Goal: Use online tool/utility: Utilize a website feature to perform a specific function

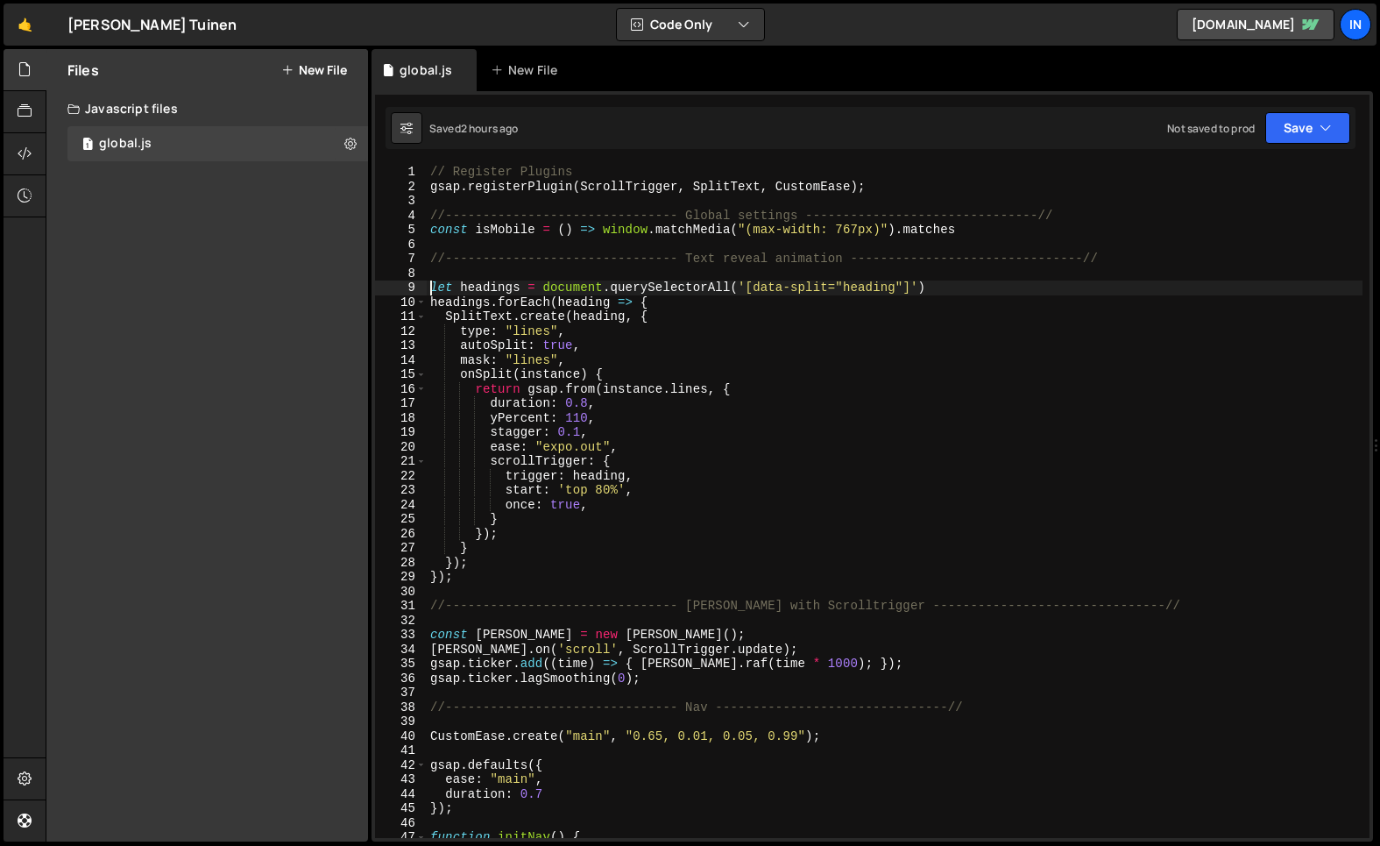
click at [428, 287] on div "// Register Plugins gsap . registerPlugin ( ScrollTrigger , SplitText , CustomE…" at bounding box center [895, 516] width 936 height 702
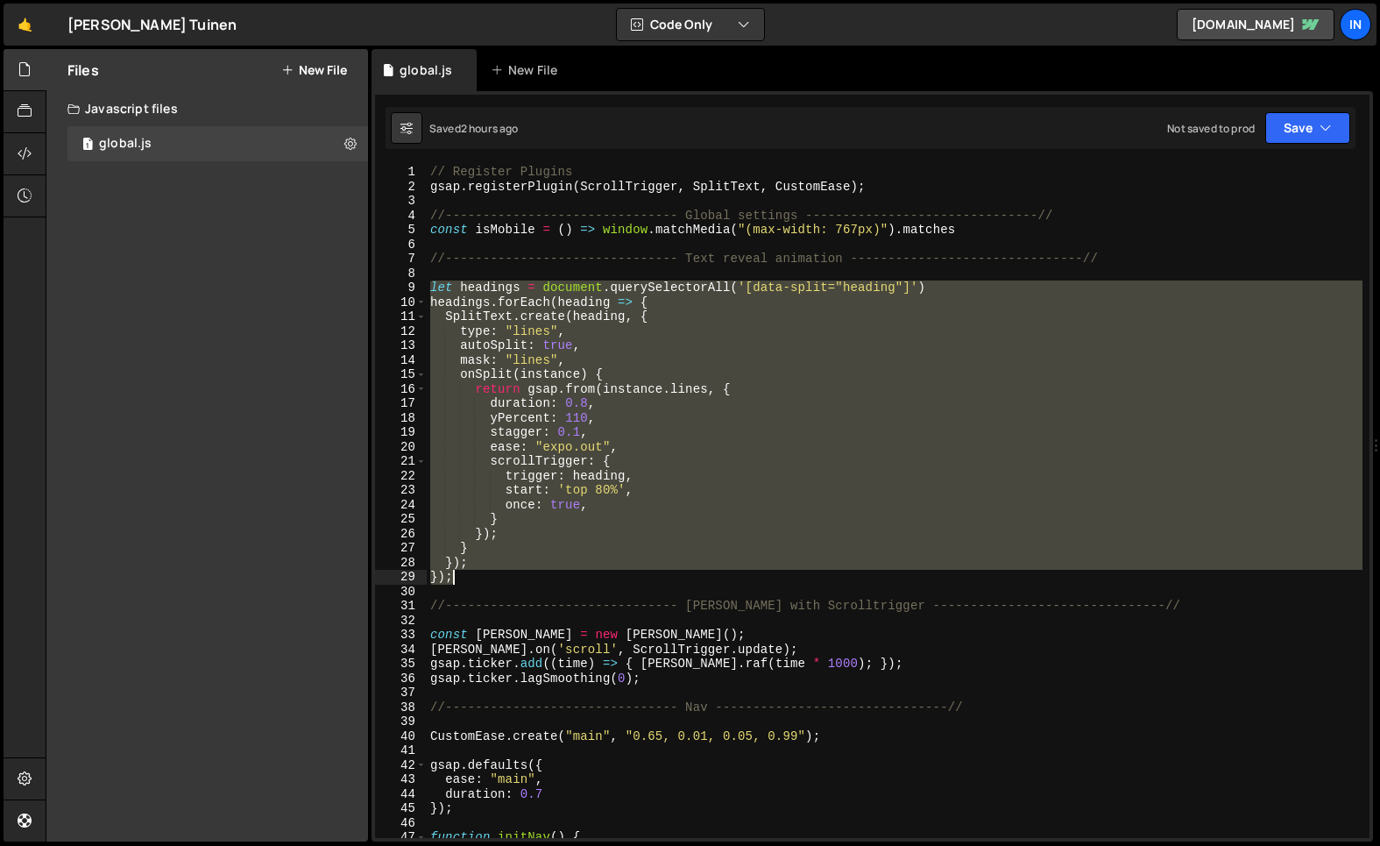
click at [467, 576] on div "// Register Plugins gsap . registerPlugin ( ScrollTrigger , SplitText , CustomE…" at bounding box center [895, 516] width 936 height 702
click at [472, 577] on div "// Register Plugins gsap . registerPlugin ( ScrollTrigger , SplitText , CustomE…" at bounding box center [895, 501] width 936 height 673
type textarea "});"
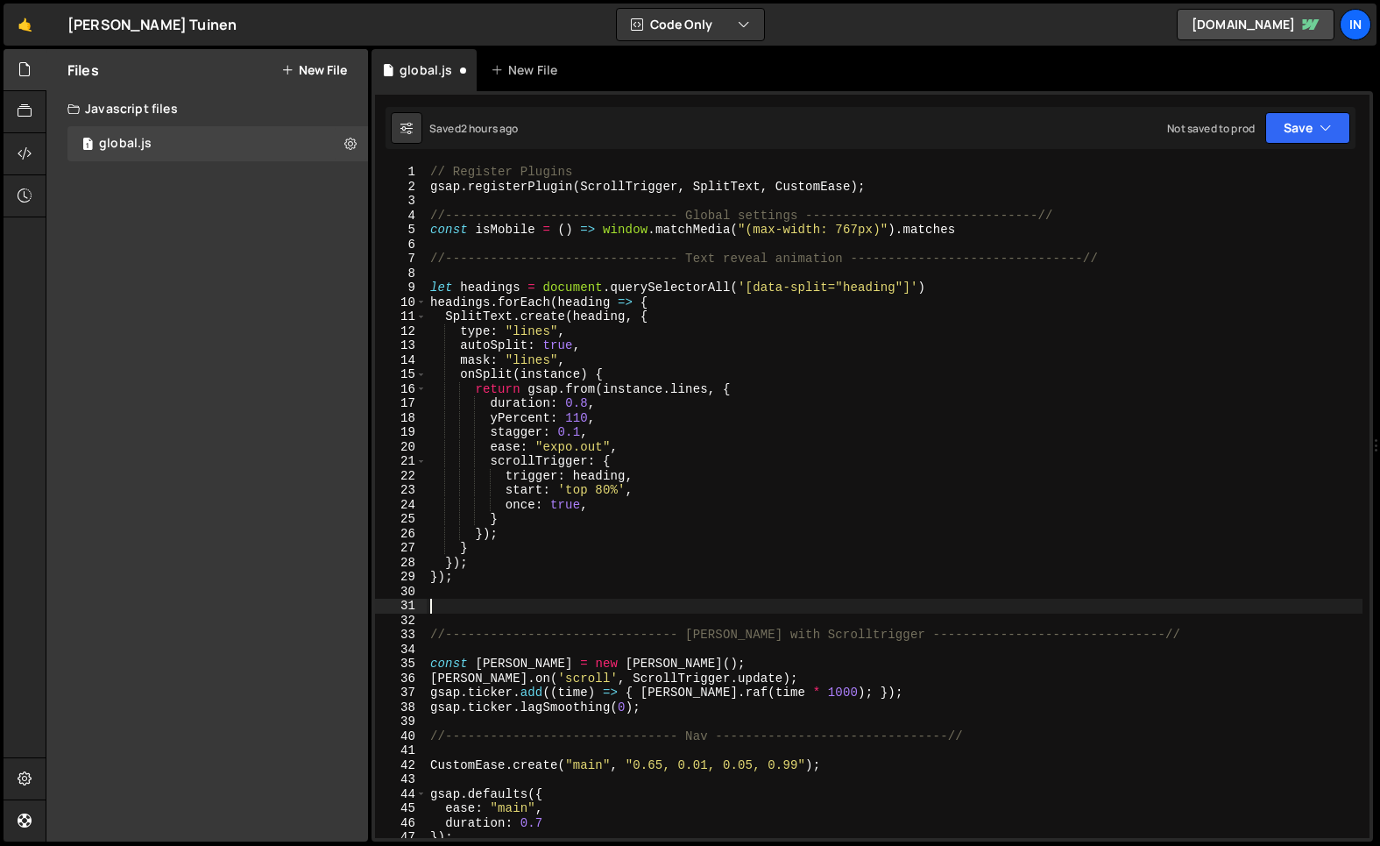
paste textarea "});"
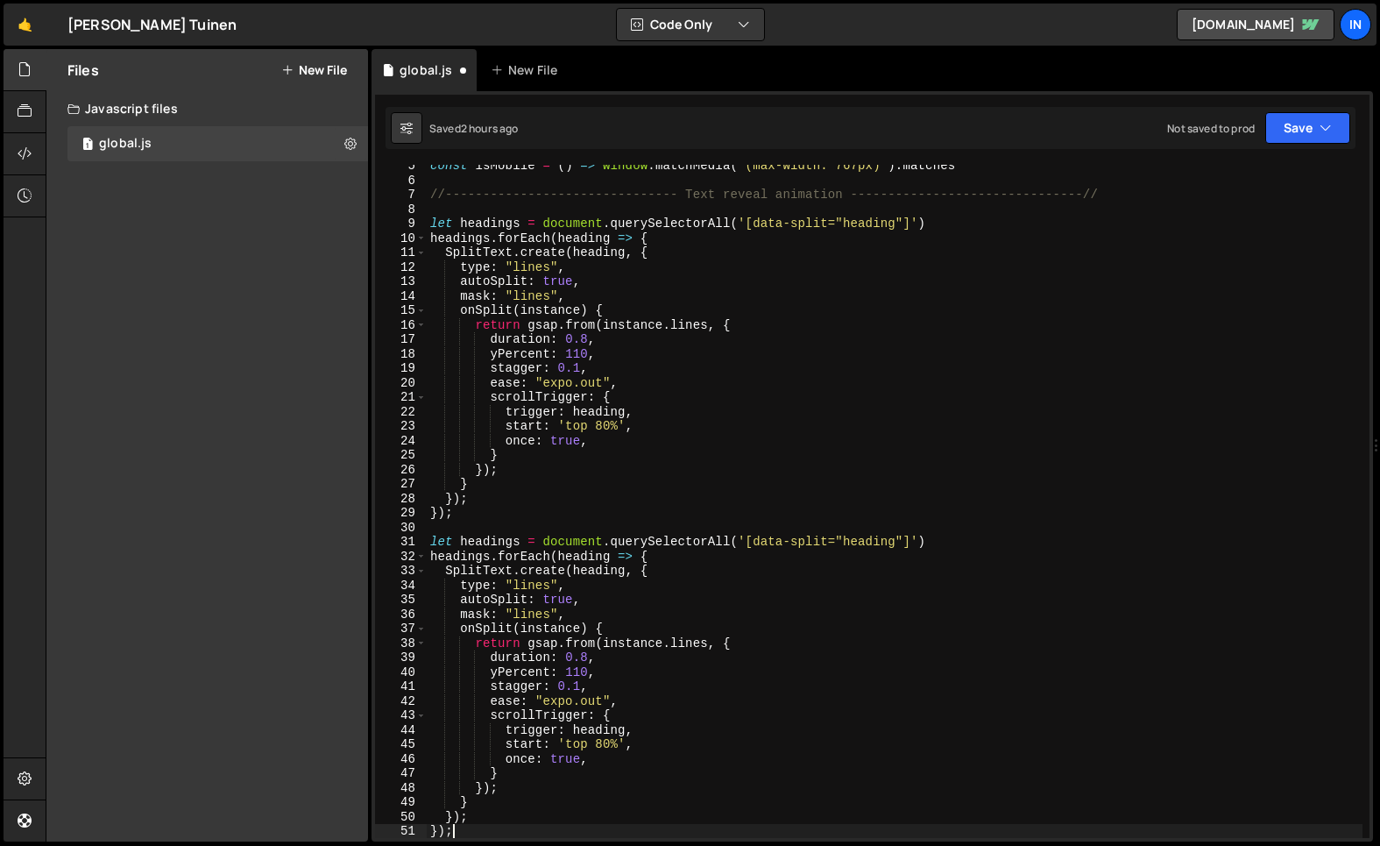
click at [895, 543] on div "const isMobile = ( ) => window . matchMedia ( "(max-width: 767px)" ) . matches …" at bounding box center [895, 510] width 936 height 702
click at [551, 585] on div "const isMobile = ( ) => window . matchMedia ( "(max-width: 767px)" ) . matches …" at bounding box center [895, 510] width 936 height 702
click at [707, 644] on div "const isMobile = ( ) => window . matchMedia ( "(max-width: 767px)" ) . matches …" at bounding box center [895, 510] width 936 height 702
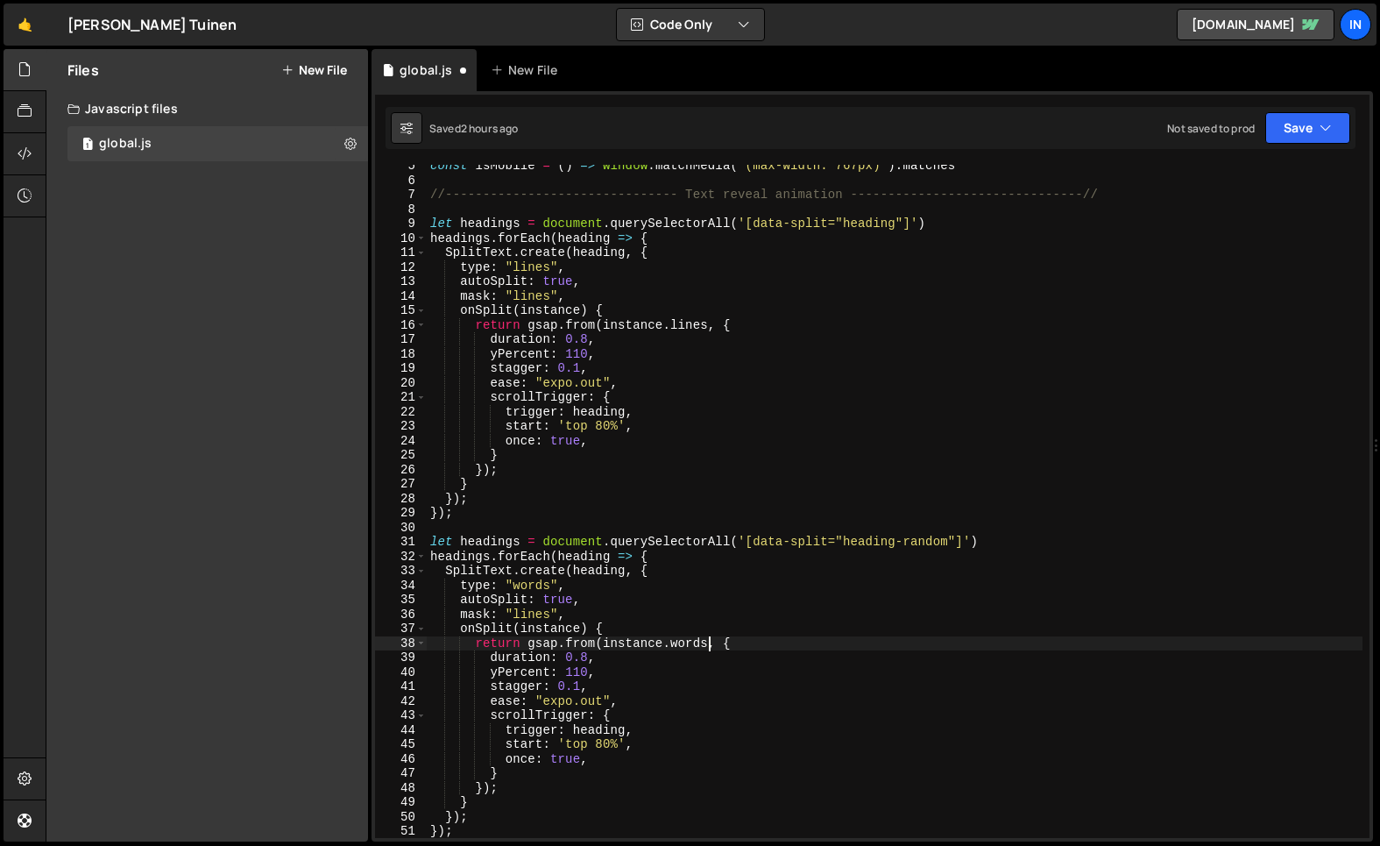
scroll to position [0, 19]
click at [558, 687] on div "const isMobile = ( ) => window . matchMedia ( "(max-width: 767px)" ) . matches …" at bounding box center [895, 510] width 936 height 702
type textarea "amount: 0.1,"
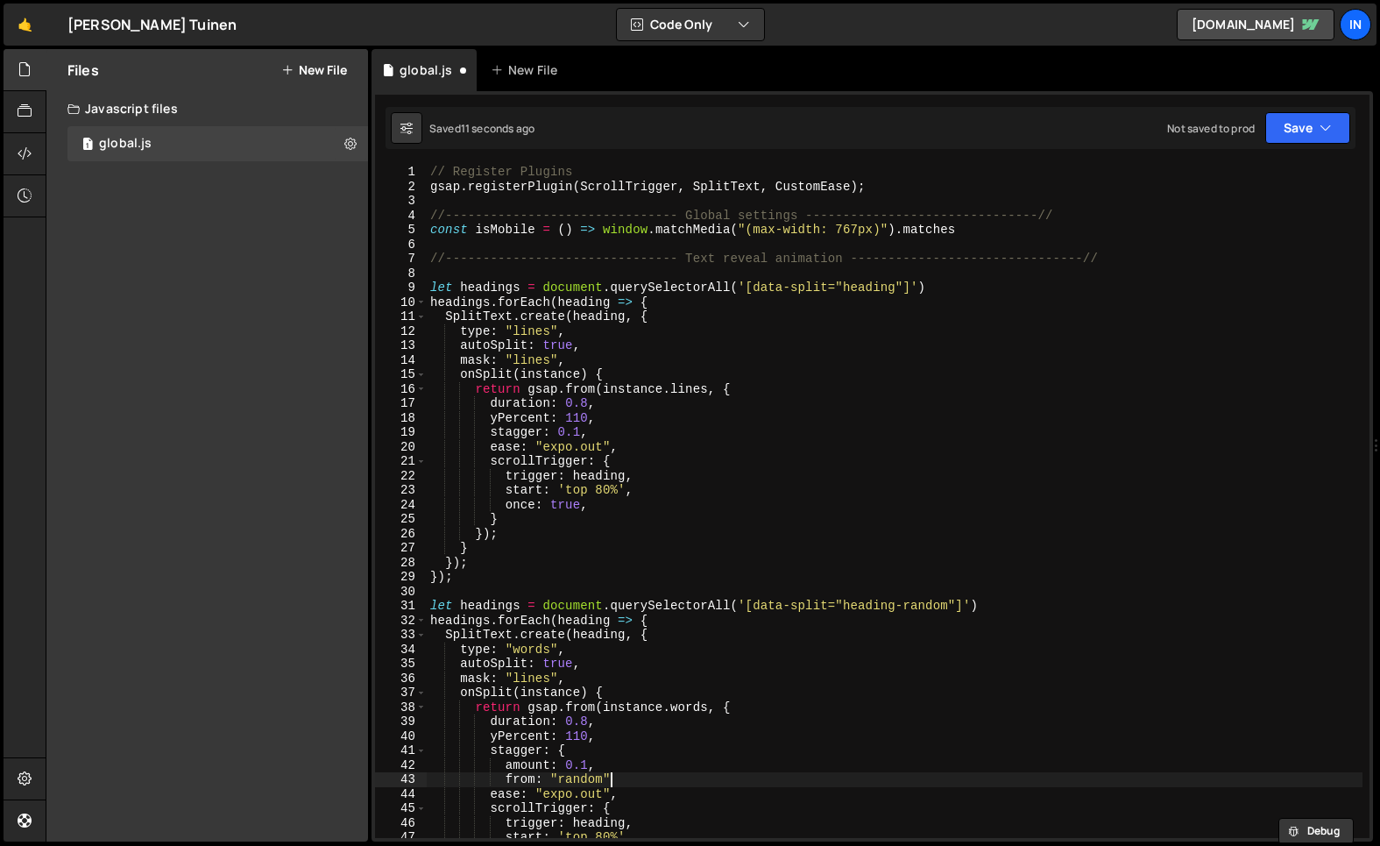
click at [644, 773] on div "// Register Plugins gsap . registerPlugin ( ScrollTrigger , SplitText , CustomE…" at bounding box center [895, 516] width 936 height 702
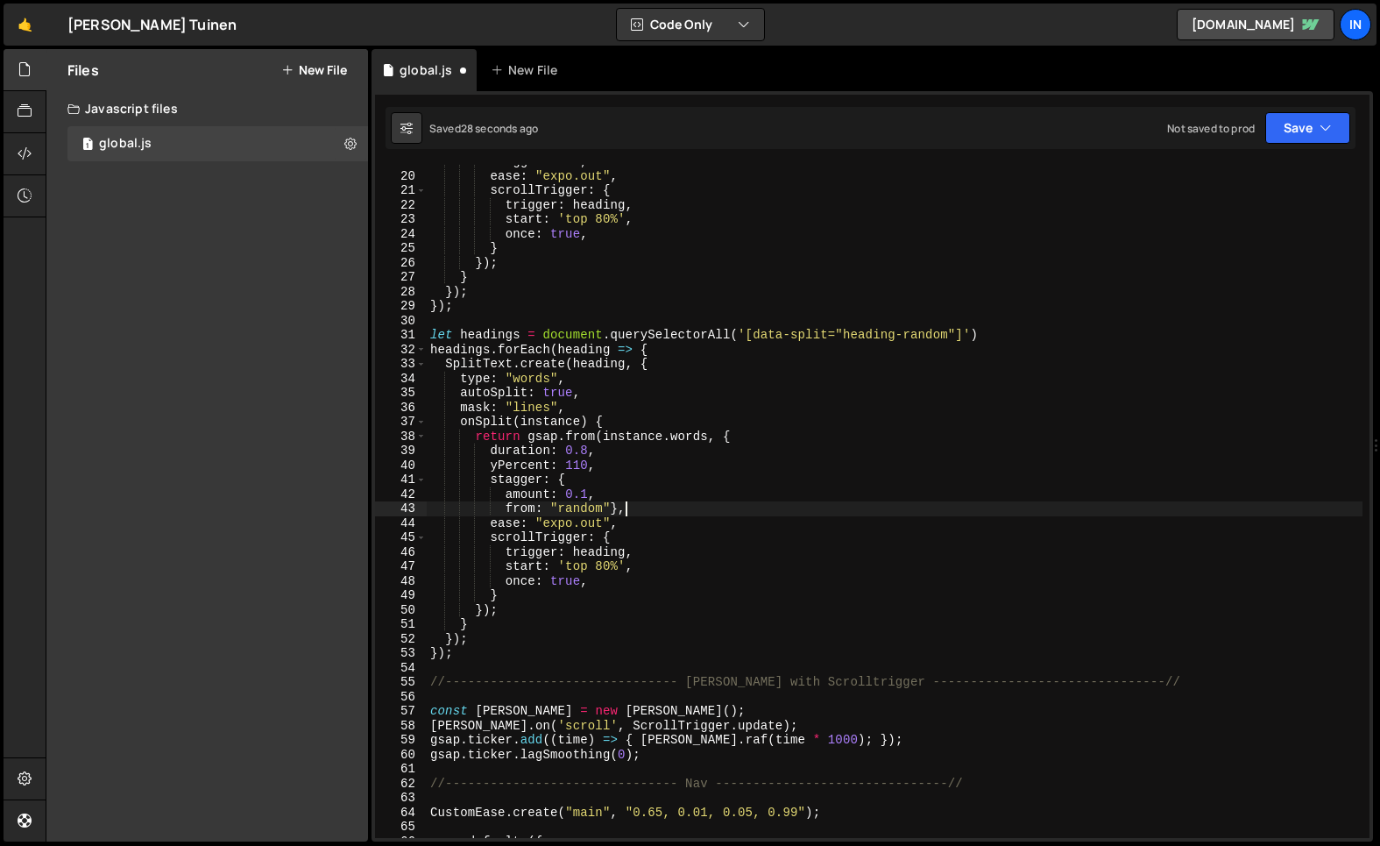
scroll to position [0, 11]
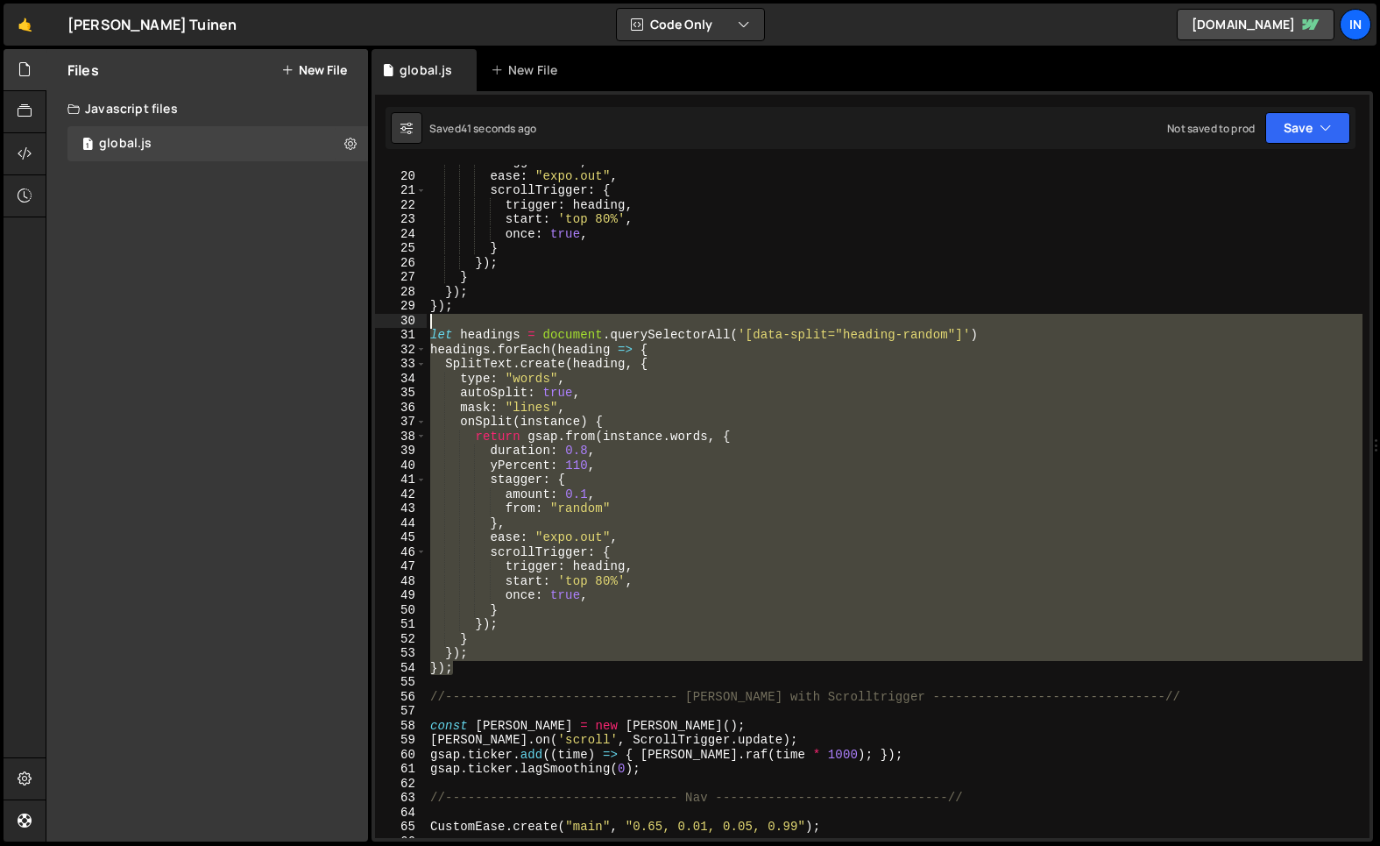
drag, startPoint x: 508, startPoint y: 602, endPoint x: 393, endPoint y: 327, distance: 298.5
click at [393, 327] on div "from: "random" 19 20 21 22 23 24 25 26 27 28 29 30 31 32 33 34 35 36 37 38 39 4…" at bounding box center [872, 501] width 995 height 673
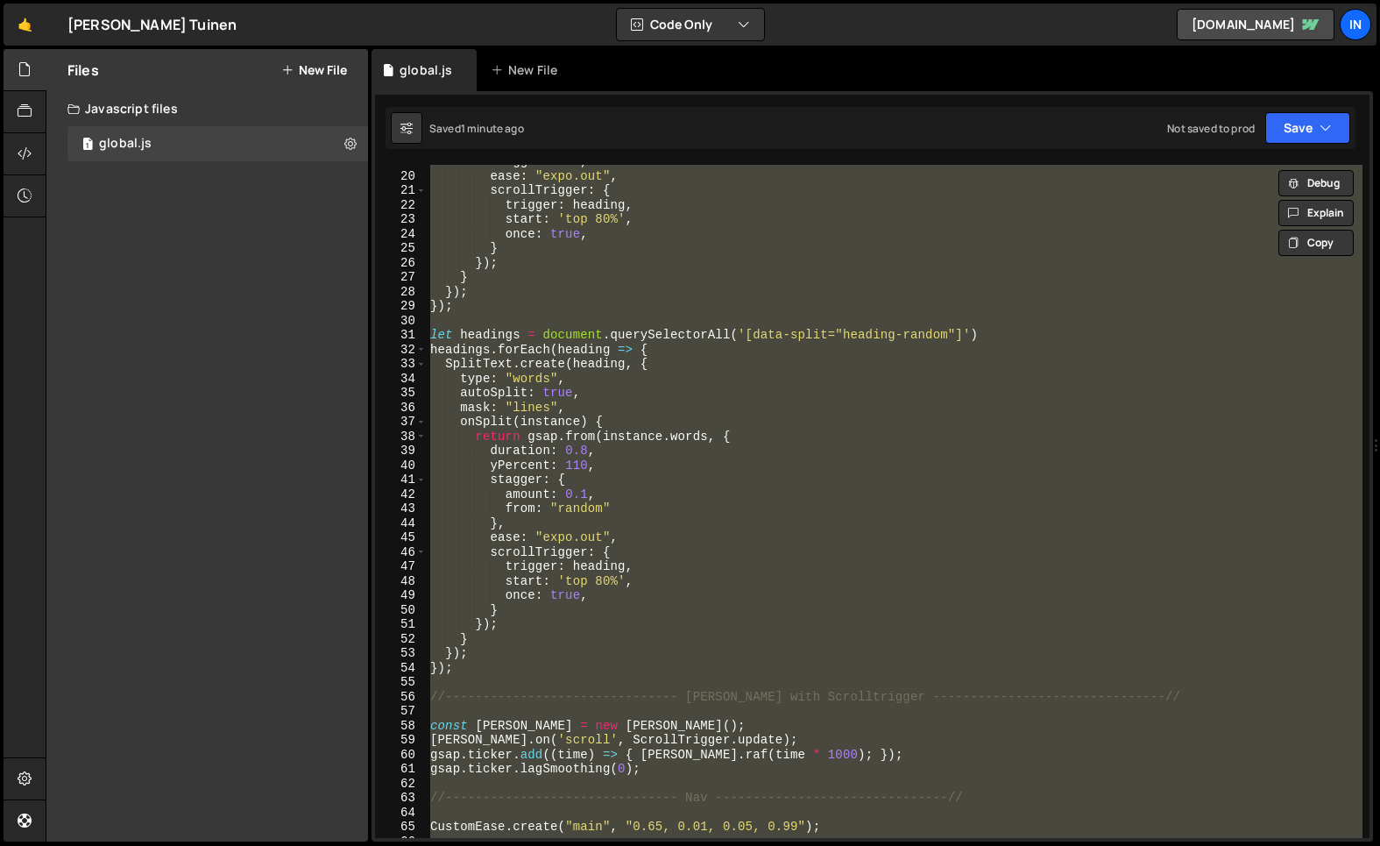
click at [462, 332] on div "stagger : 0.1 , ease : "expo.out" , scrollTrigger : { trigger : heading , start…" at bounding box center [895, 501] width 936 height 673
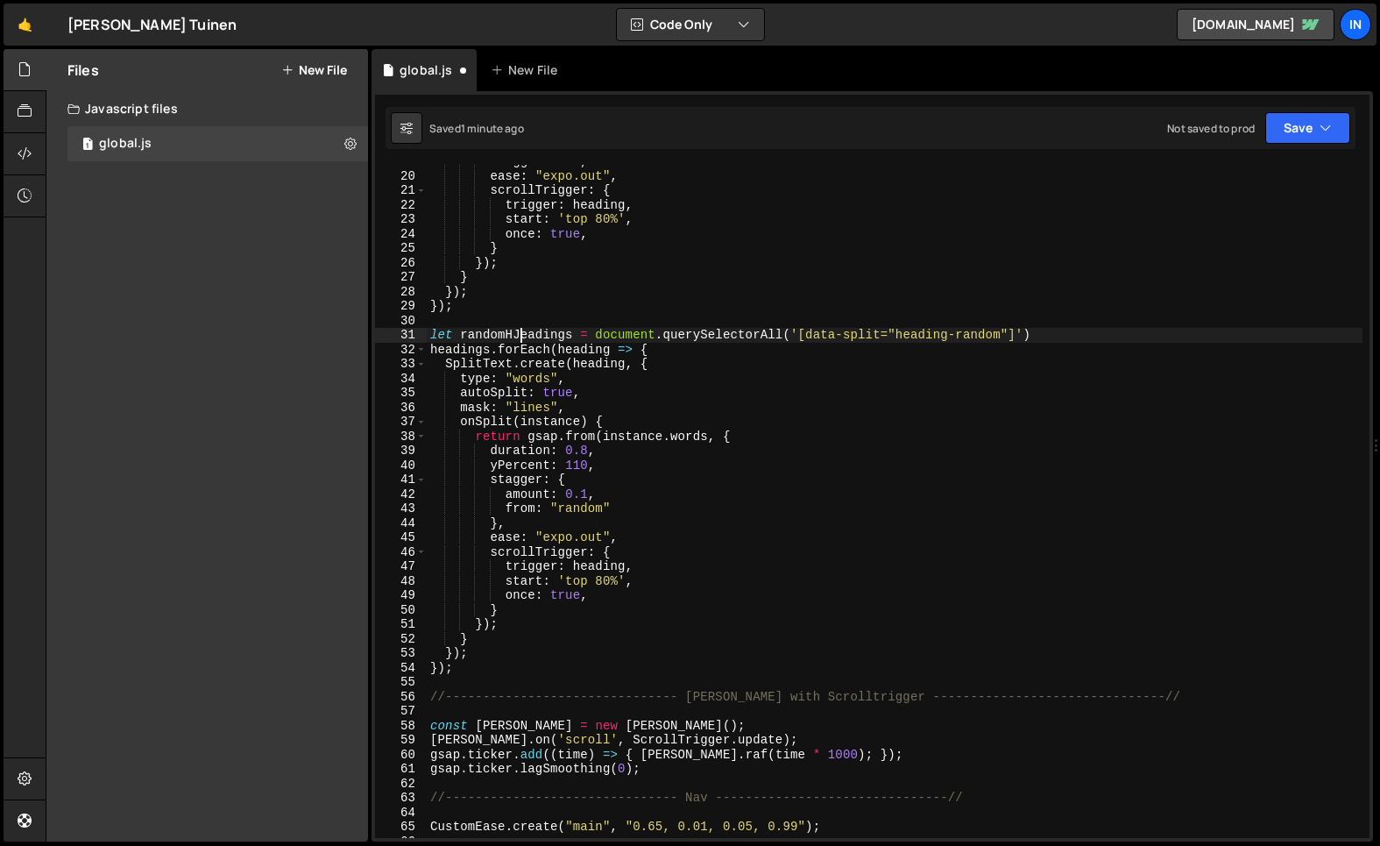
scroll to position [0, 5]
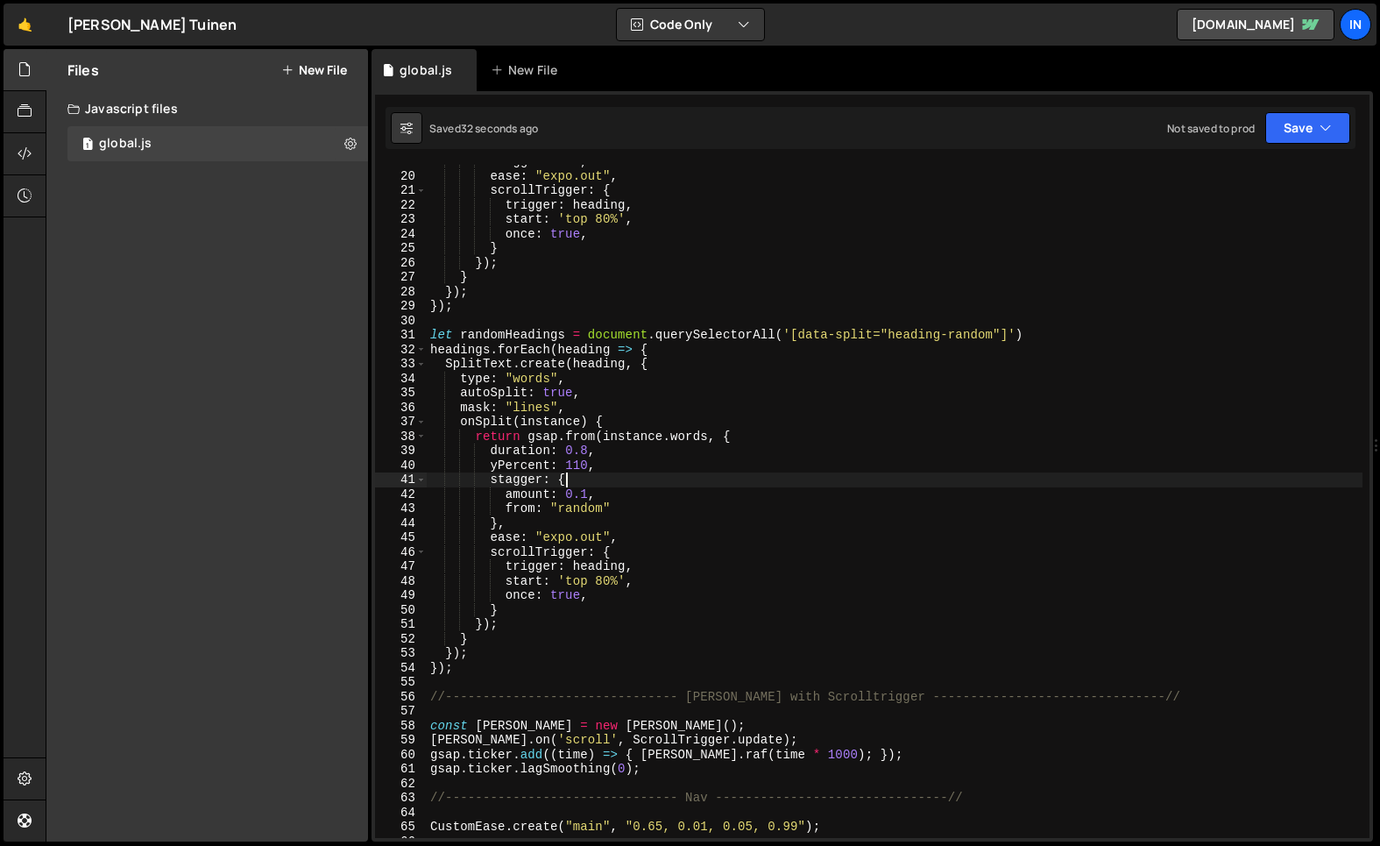
click at [578, 486] on div "stagger : 0.1 , ease : "expo.out" , scrollTrigger : { trigger : heading , start…" at bounding box center [895, 505] width 936 height 702
drag, startPoint x: 583, startPoint y: 487, endPoint x: 593, endPoint y: 500, distance: 16.2
click at [583, 487] on div "stagger : 0.1 , ease : "expo.out" , scrollTrigger : { trigger : heading , start…" at bounding box center [895, 505] width 936 height 702
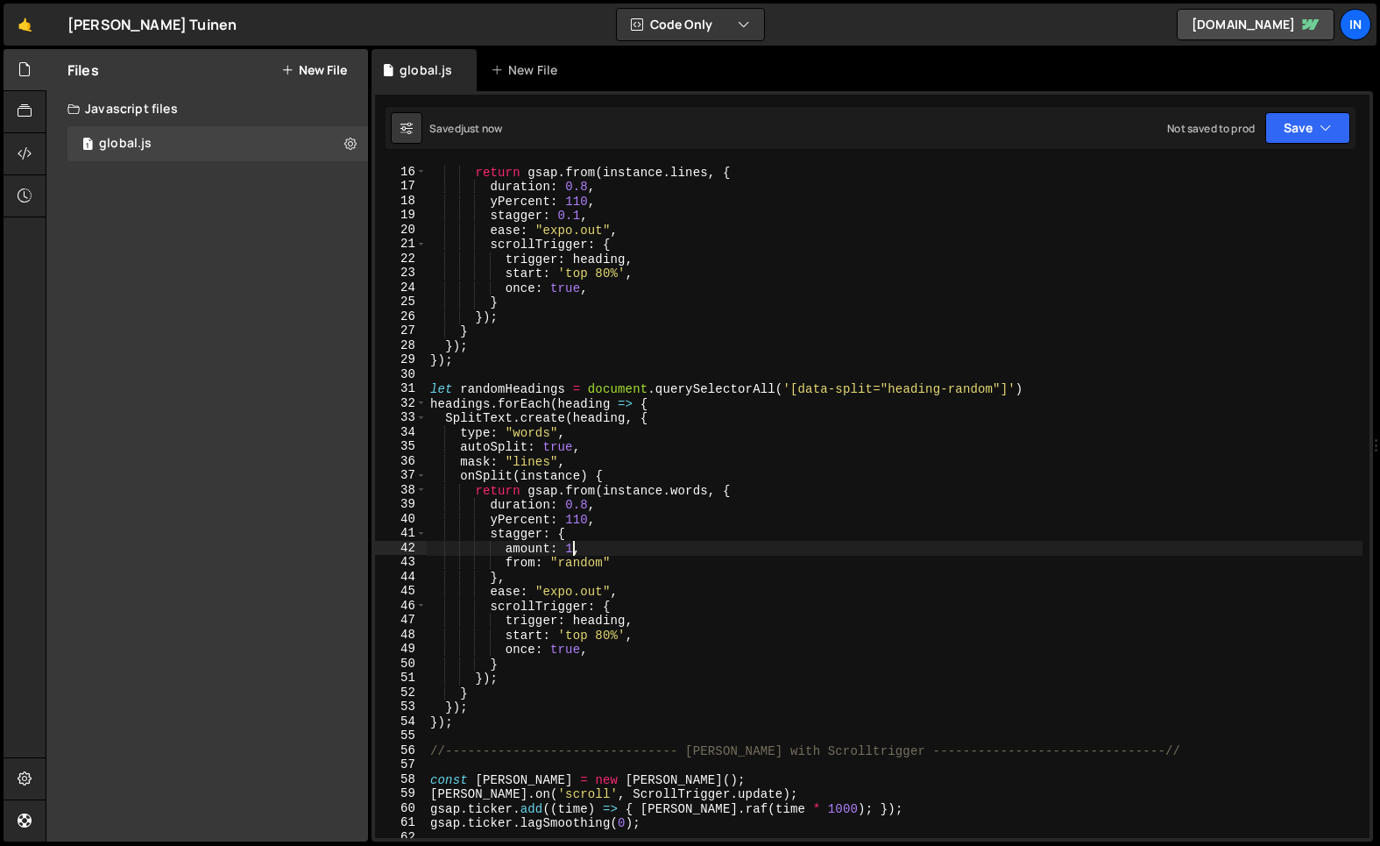
scroll to position [209, 0]
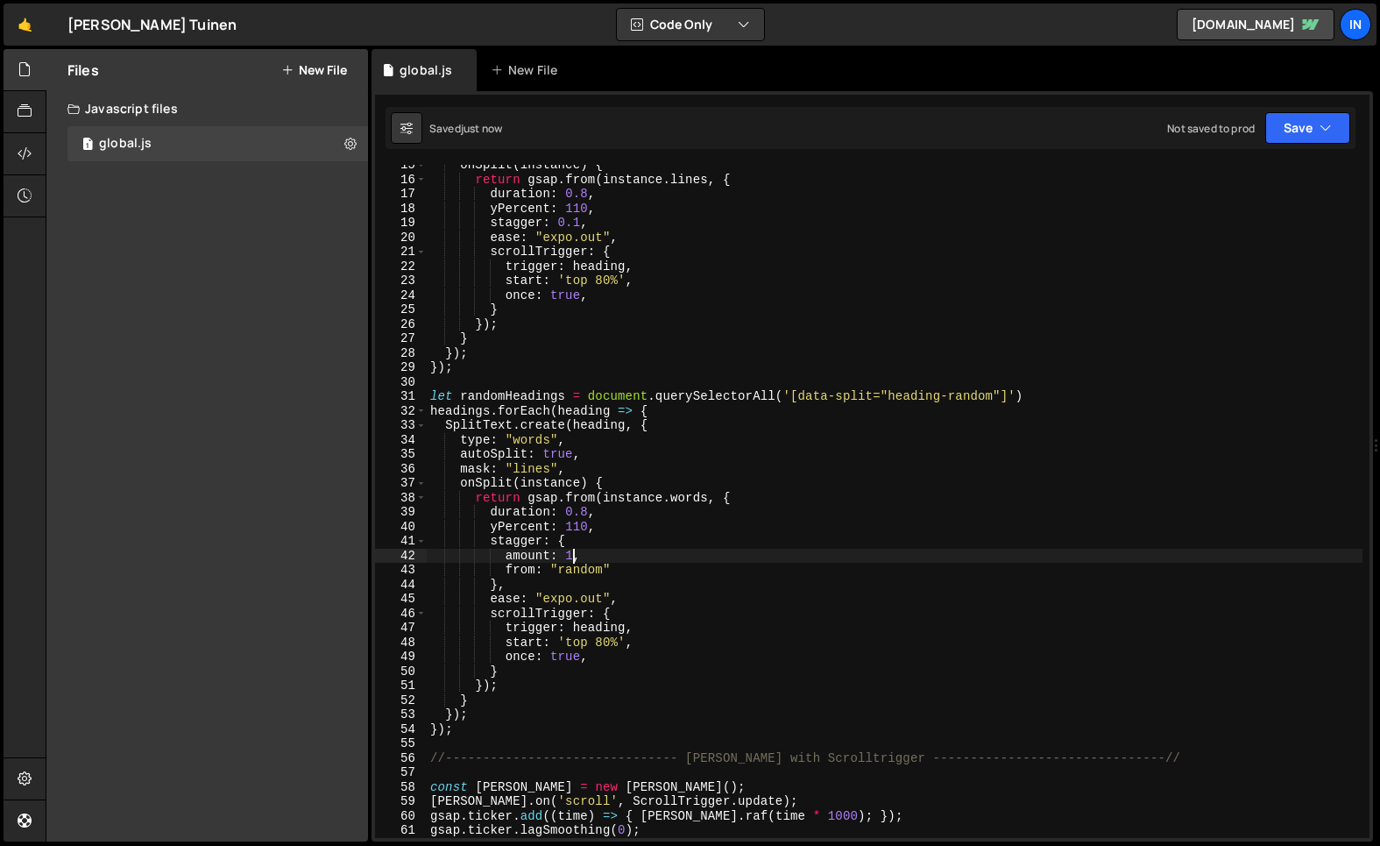
click at [483, 361] on div "onSplit ( instance ) { return gsap . from ( instance . lines , { duration : 0.8…" at bounding box center [895, 509] width 936 height 702
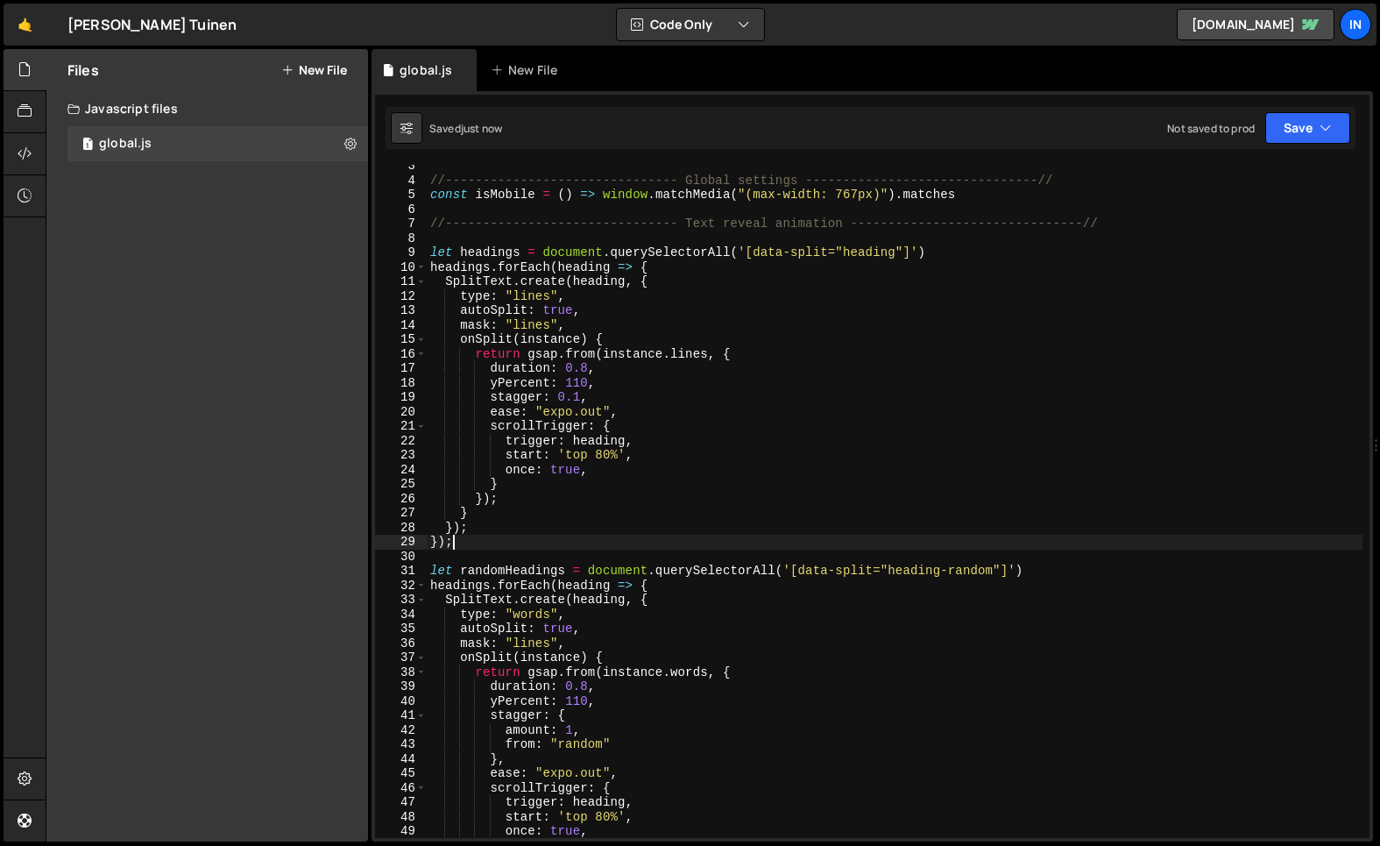
scroll to position [37, 0]
click at [431, 261] on div "//------------------------------- Global settings -----------------------------…" at bounding box center [895, 508] width 936 height 702
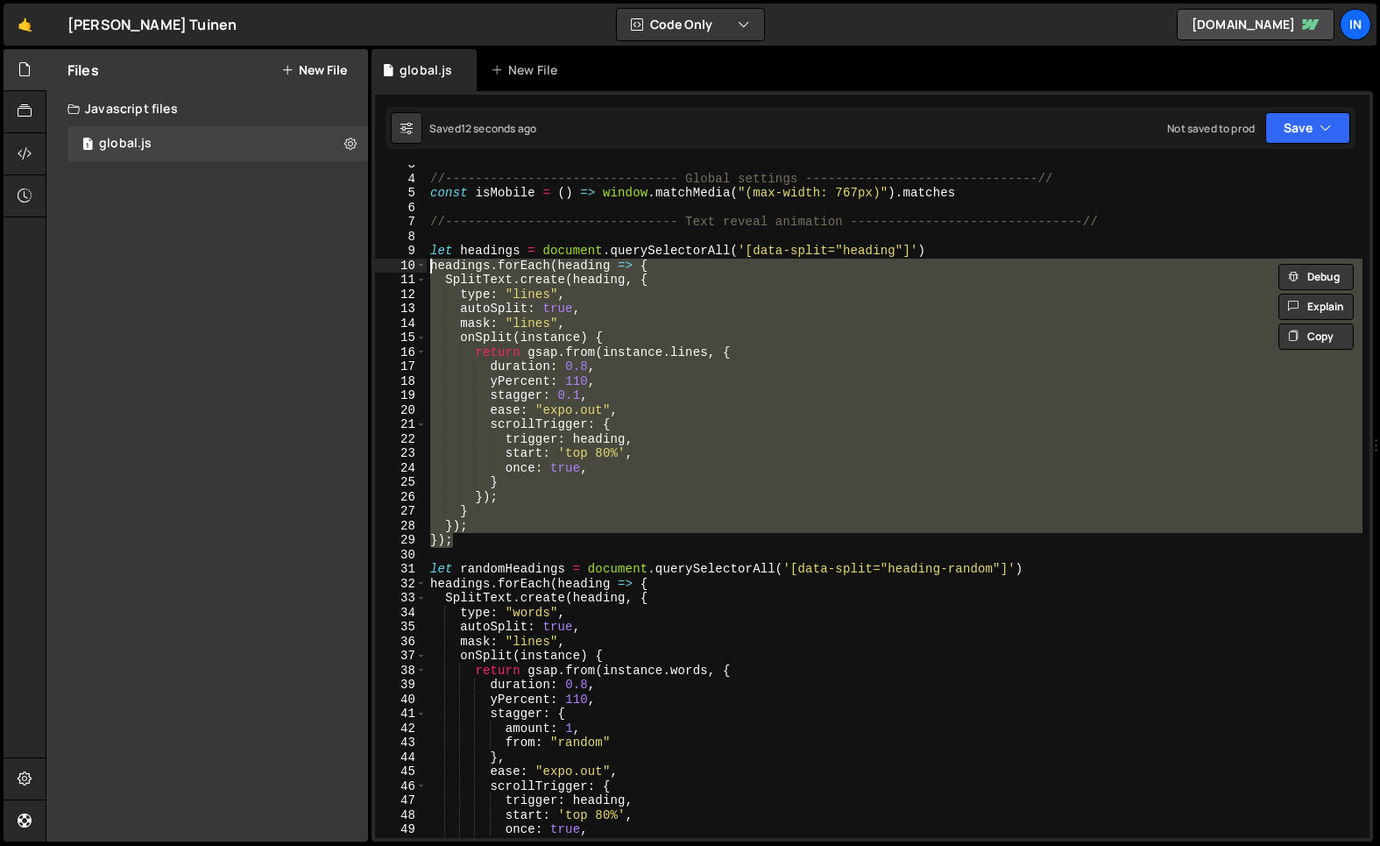
click at [433, 585] on div "//------------------------------- Global settings -----------------------------…" at bounding box center [895, 508] width 936 height 702
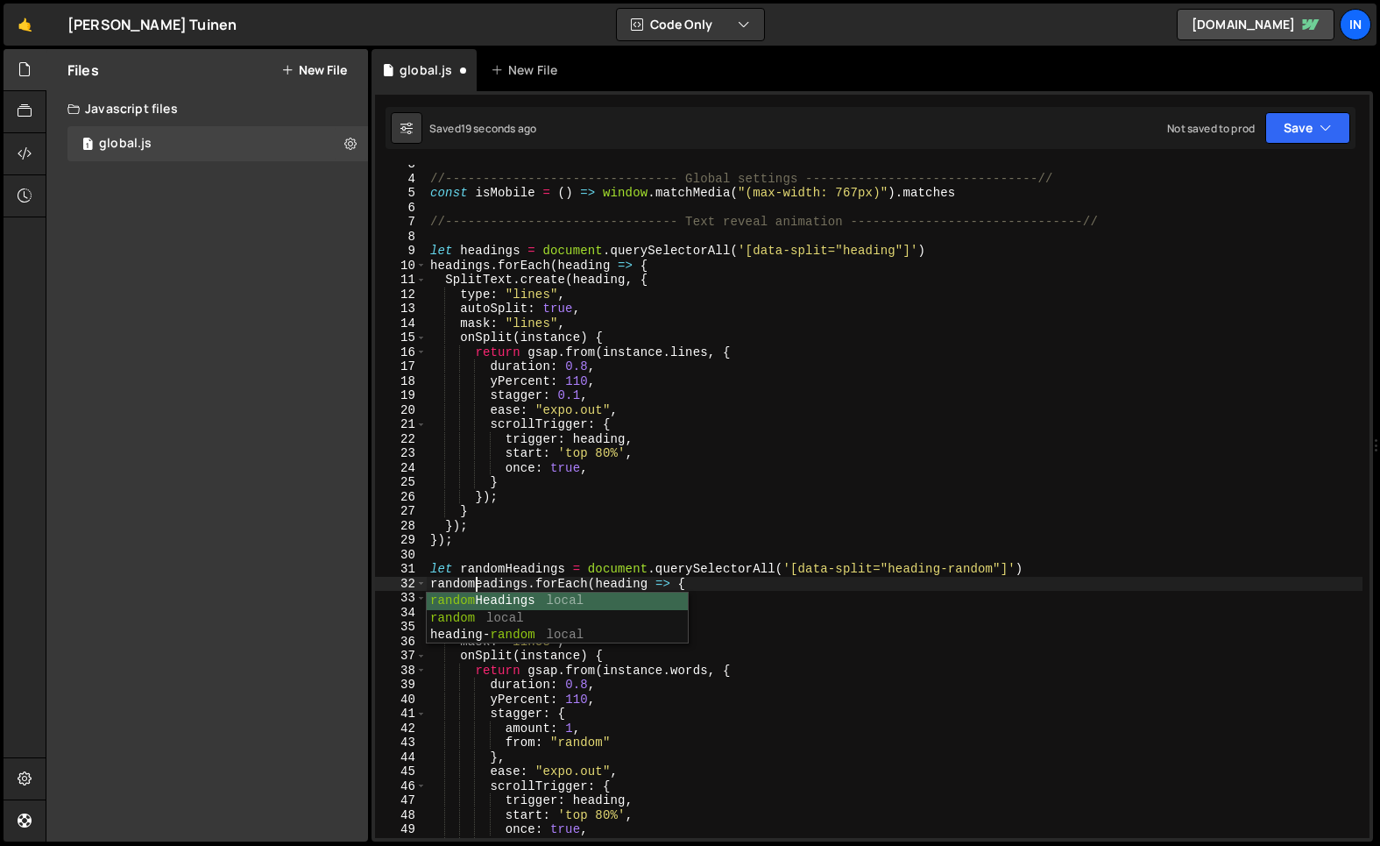
scroll to position [0, 3]
click at [575, 727] on div "//------------------------------- Global settings -----------------------------…" at bounding box center [895, 508] width 936 height 702
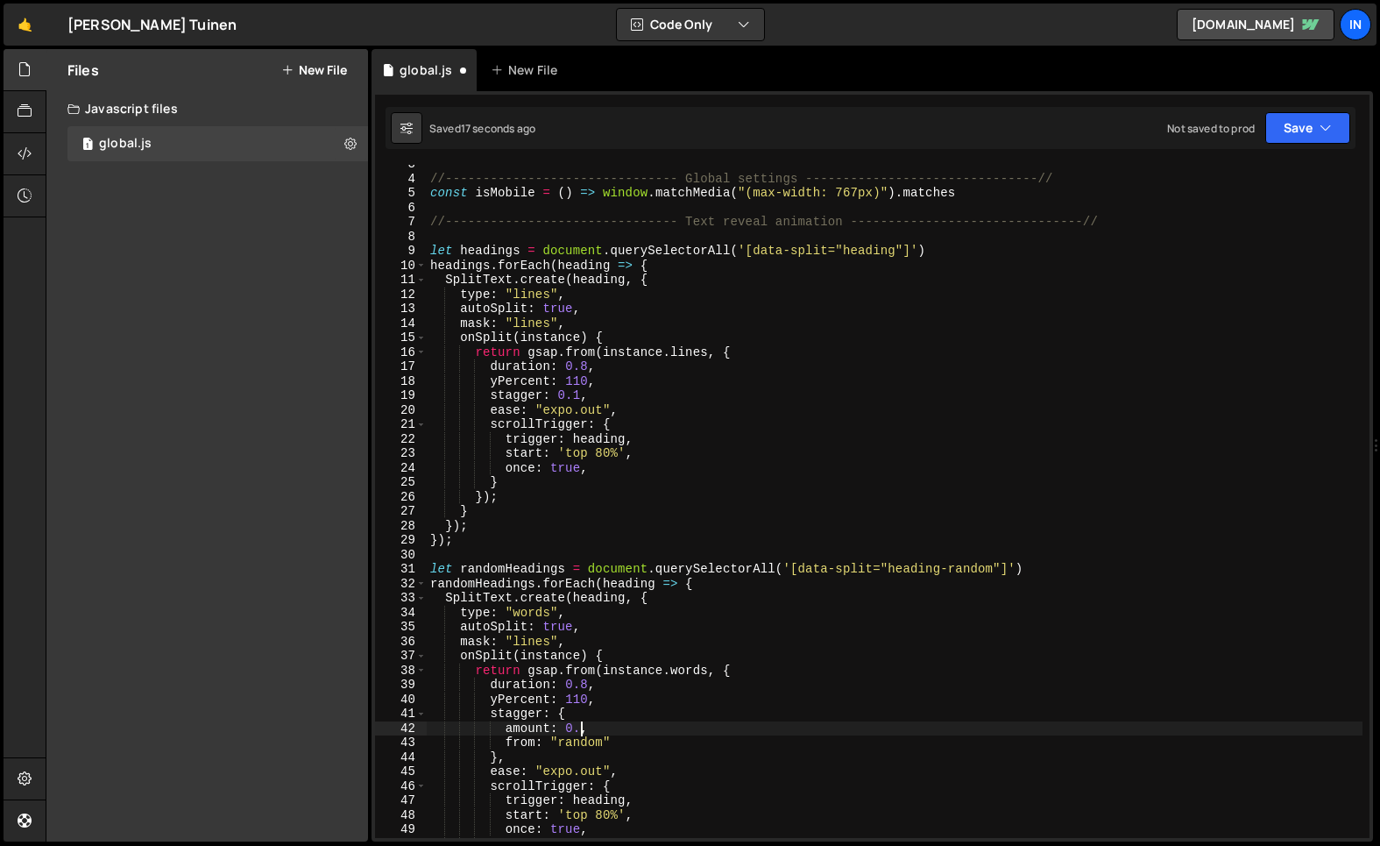
scroll to position [0, 11]
click at [705, 669] on div "//------------------------------- Global settings -----------------------------…" at bounding box center [895, 508] width 936 height 702
click at [434, 249] on div "//------------------------------- Global settings -----------------------------…" at bounding box center [895, 508] width 936 height 702
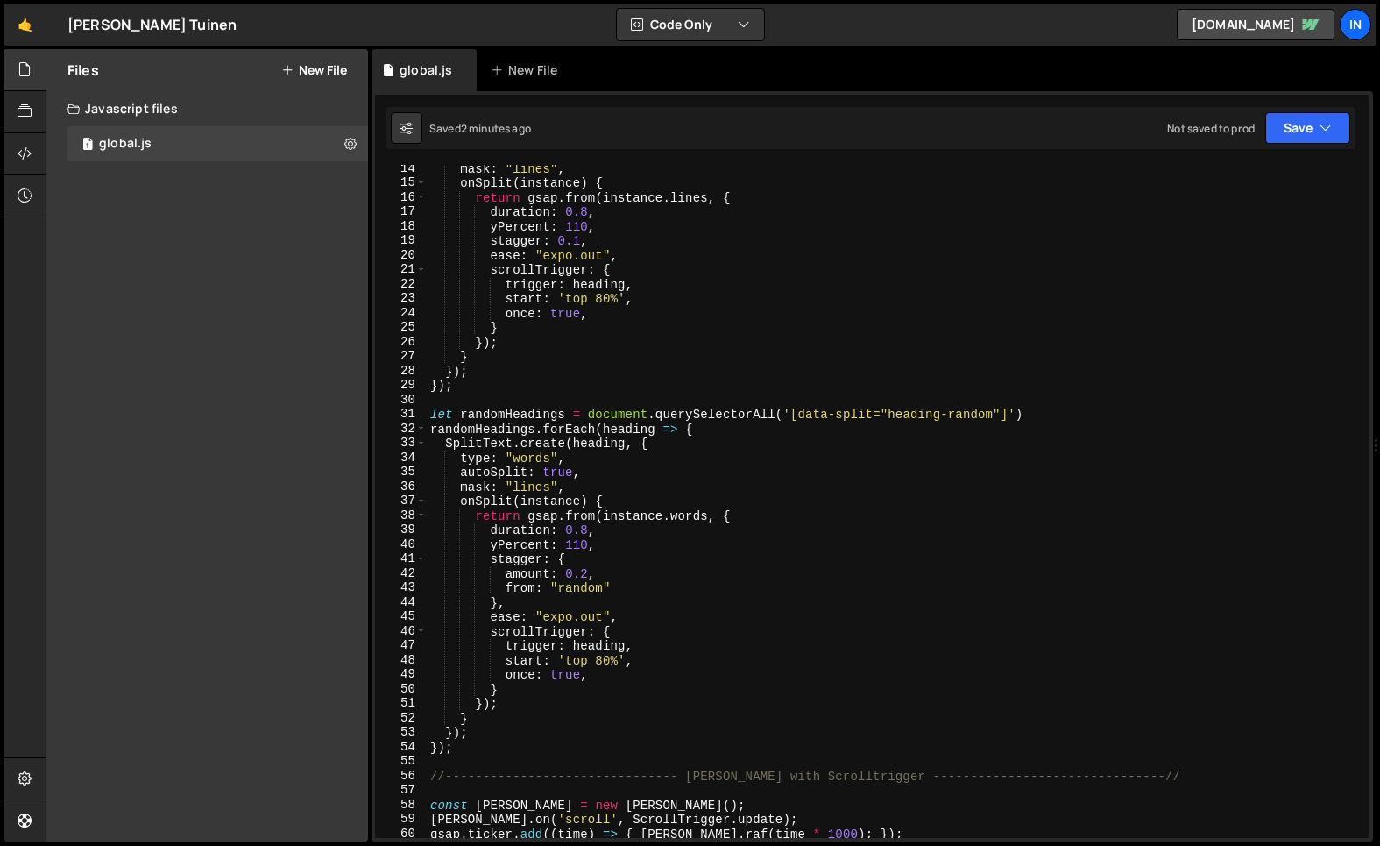
scroll to position [200, 0]
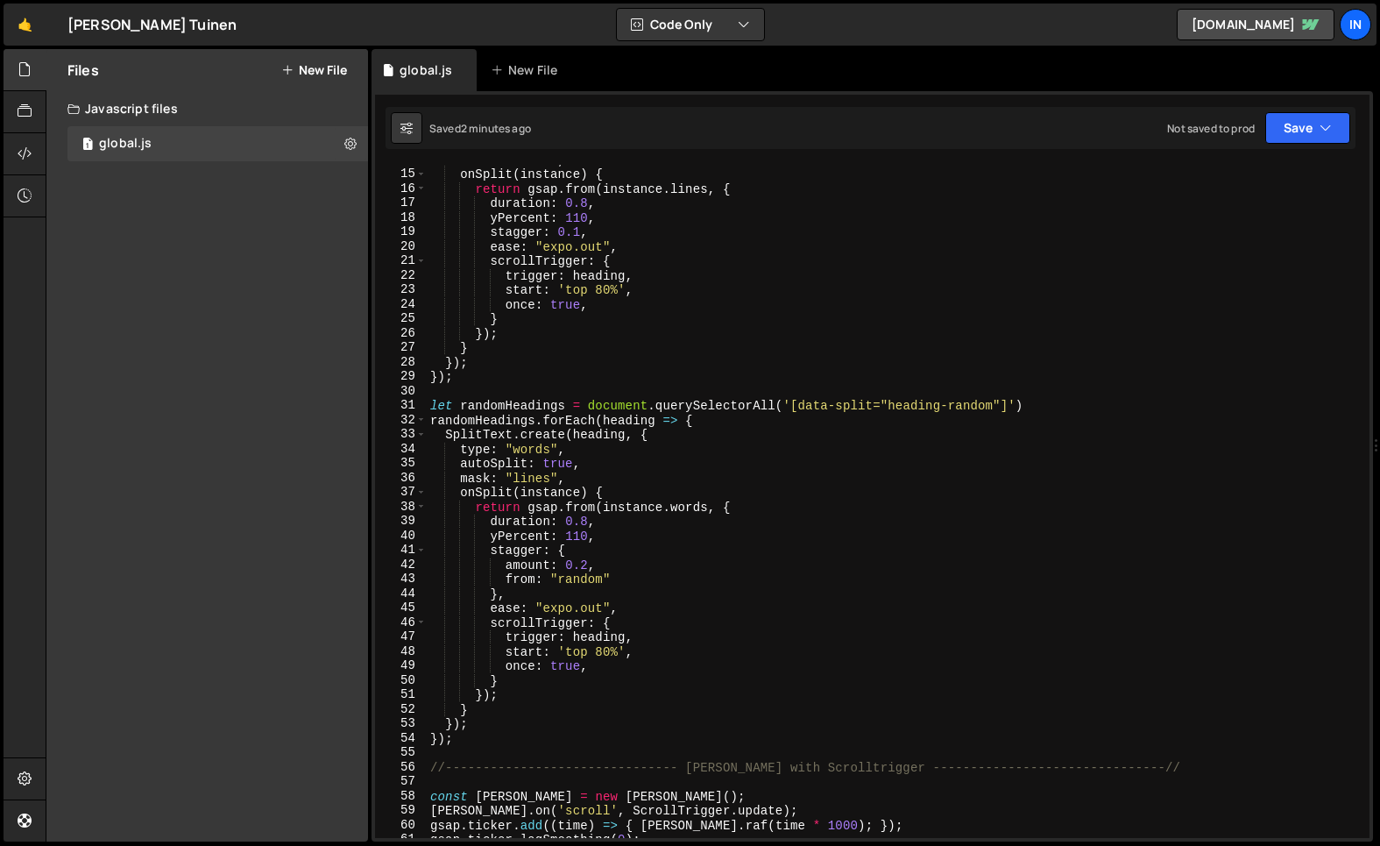
click at [509, 749] on div "mask : "lines" , onSplit ( instance ) { return gsap . from ( instance . lines ,…" at bounding box center [895, 503] width 936 height 702
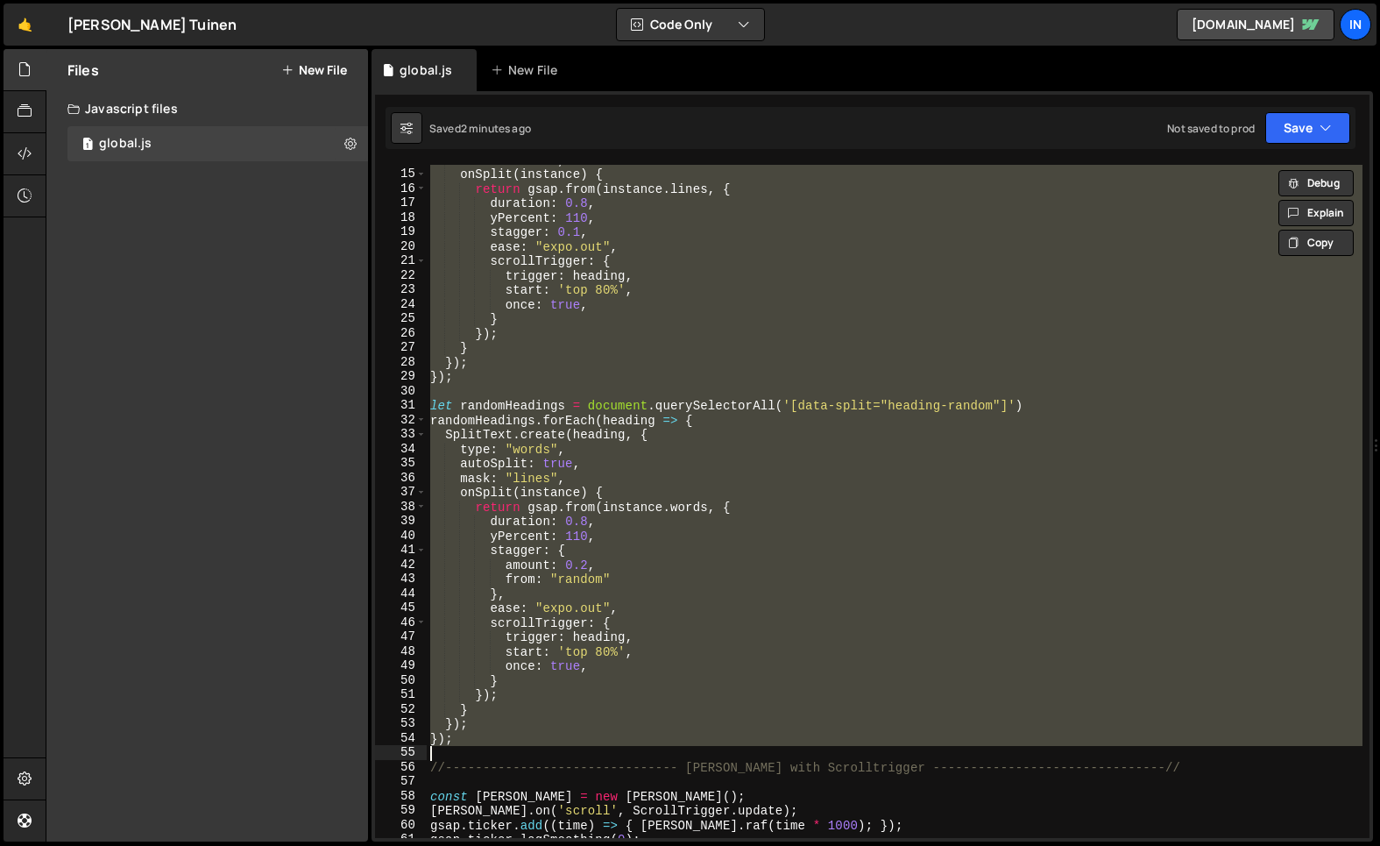
scroll to position [0, 1]
click at [523, 739] on div "mask : "lines" , onSplit ( instance ) { return gsap . from ( instance . lines ,…" at bounding box center [895, 501] width 936 height 673
paste textarea
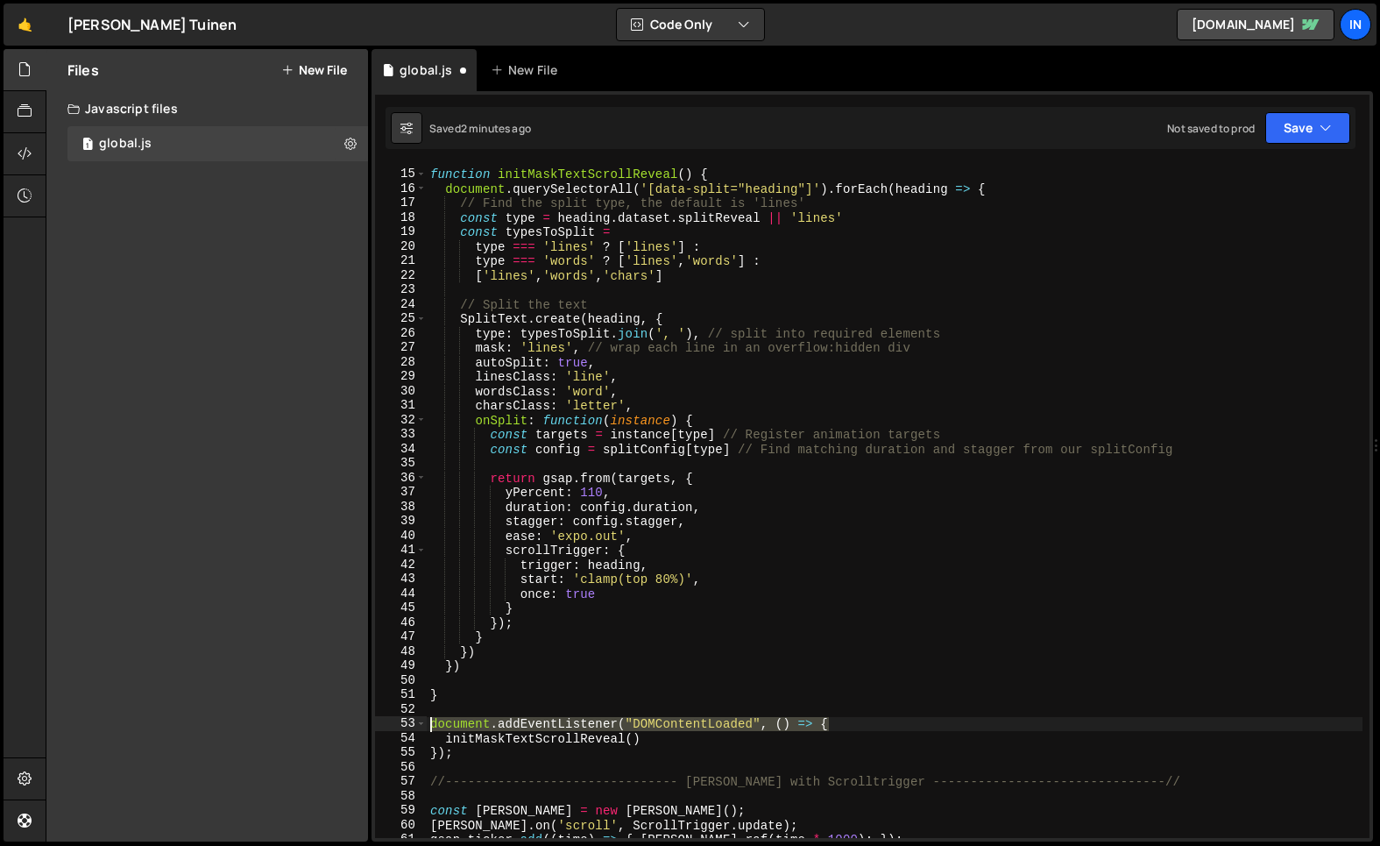
drag, startPoint x: 827, startPoint y: 720, endPoint x: 366, endPoint y: 720, distance: 461.0
click at [366, 720] on div "Files New File Javascript files 1 global.js 0 CSS files Copy share link Edit Fi…" at bounding box center [713, 445] width 1335 height 793
type textarea "document.addEventListener("DOMContentLoaded", () => {"
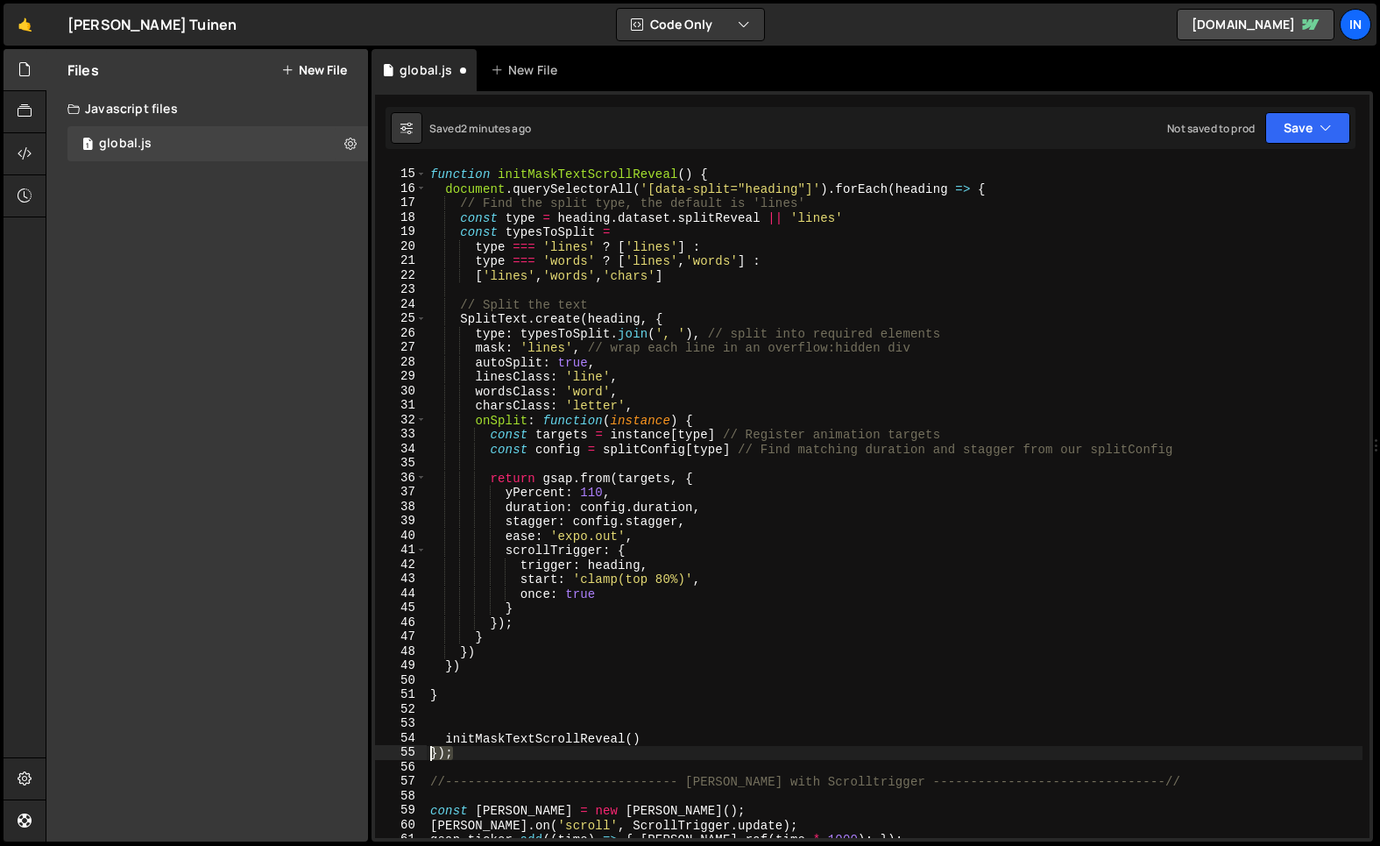
drag, startPoint x: 426, startPoint y: 749, endPoint x: 395, endPoint y: 749, distance: 30.7
click at [395, 749] on div "14 15 16 17 18 19 20 21 22 23 24 25 26 27 28 29 30 31 32 33 34 35 36 37 38 39 4…" at bounding box center [872, 501] width 995 height 673
type textarea "});"
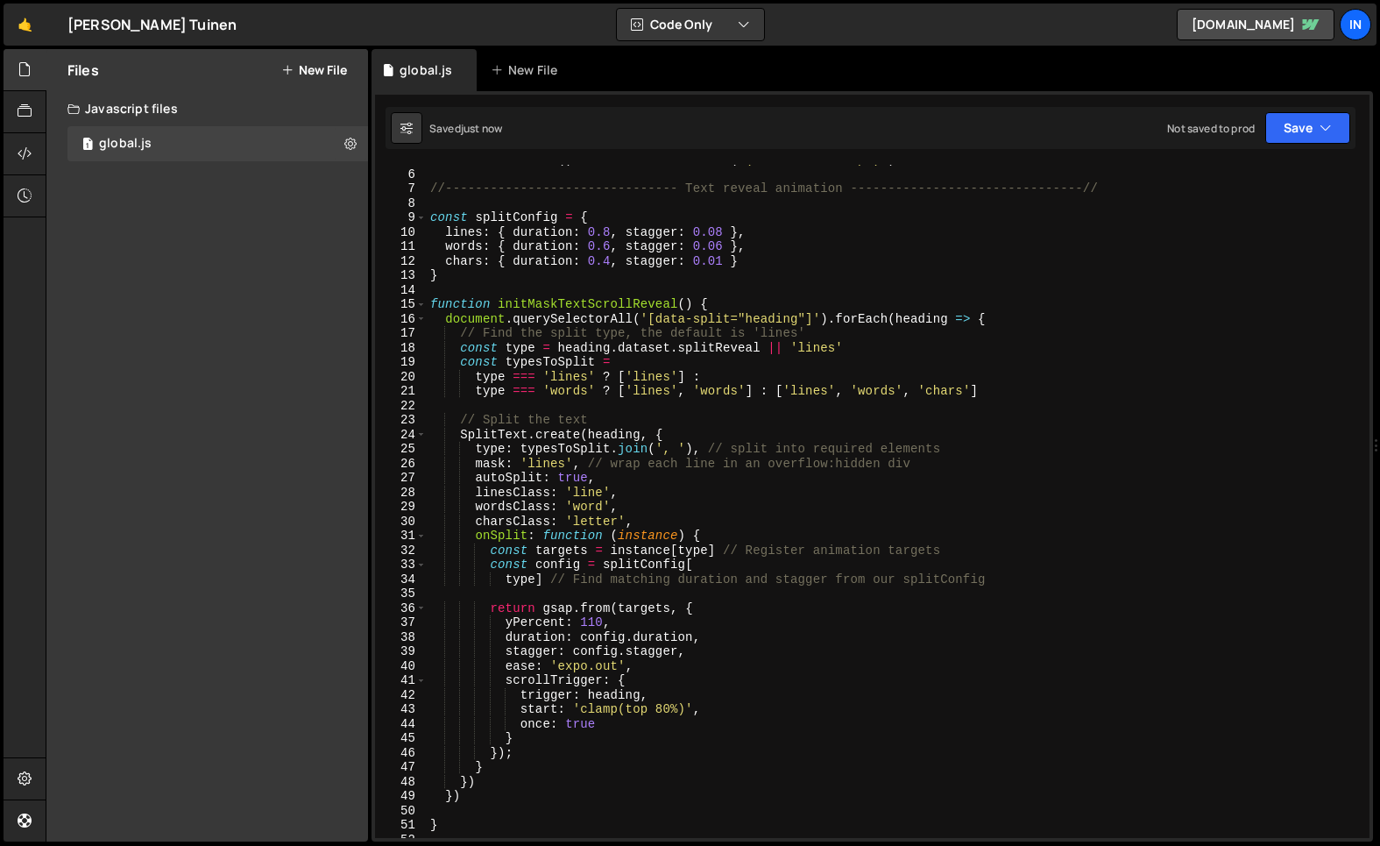
scroll to position [56, 0]
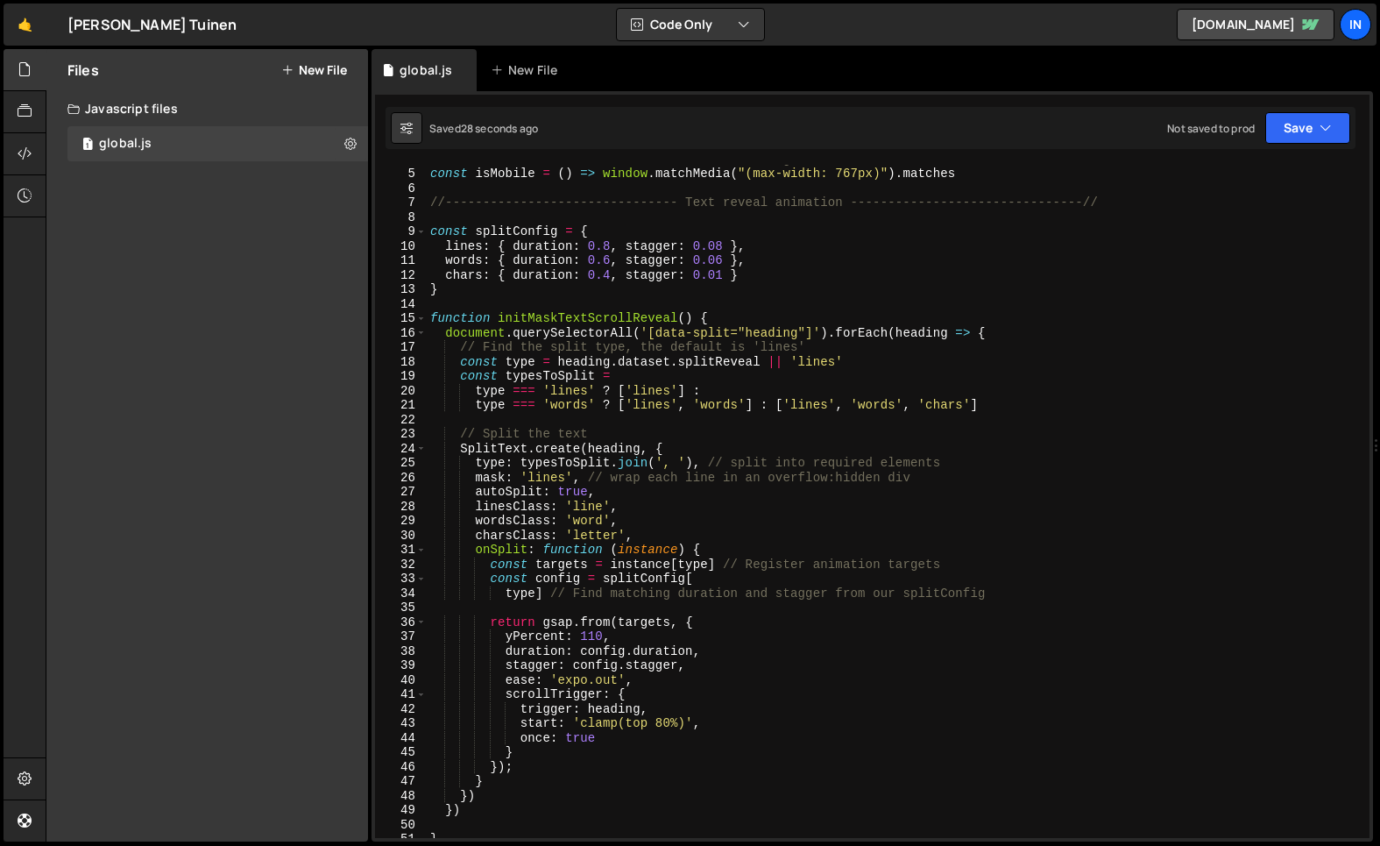
click at [727, 259] on div "//------------------------------- Global settings -----------------------------…" at bounding box center [895, 503] width 936 height 702
click at [693, 257] on div "//------------------------------- Global settings -----------------------------…" at bounding box center [895, 503] width 936 height 702
click at [791, 260] on div "//------------------------------- Global settings -----------------------------…" at bounding box center [895, 503] width 936 height 702
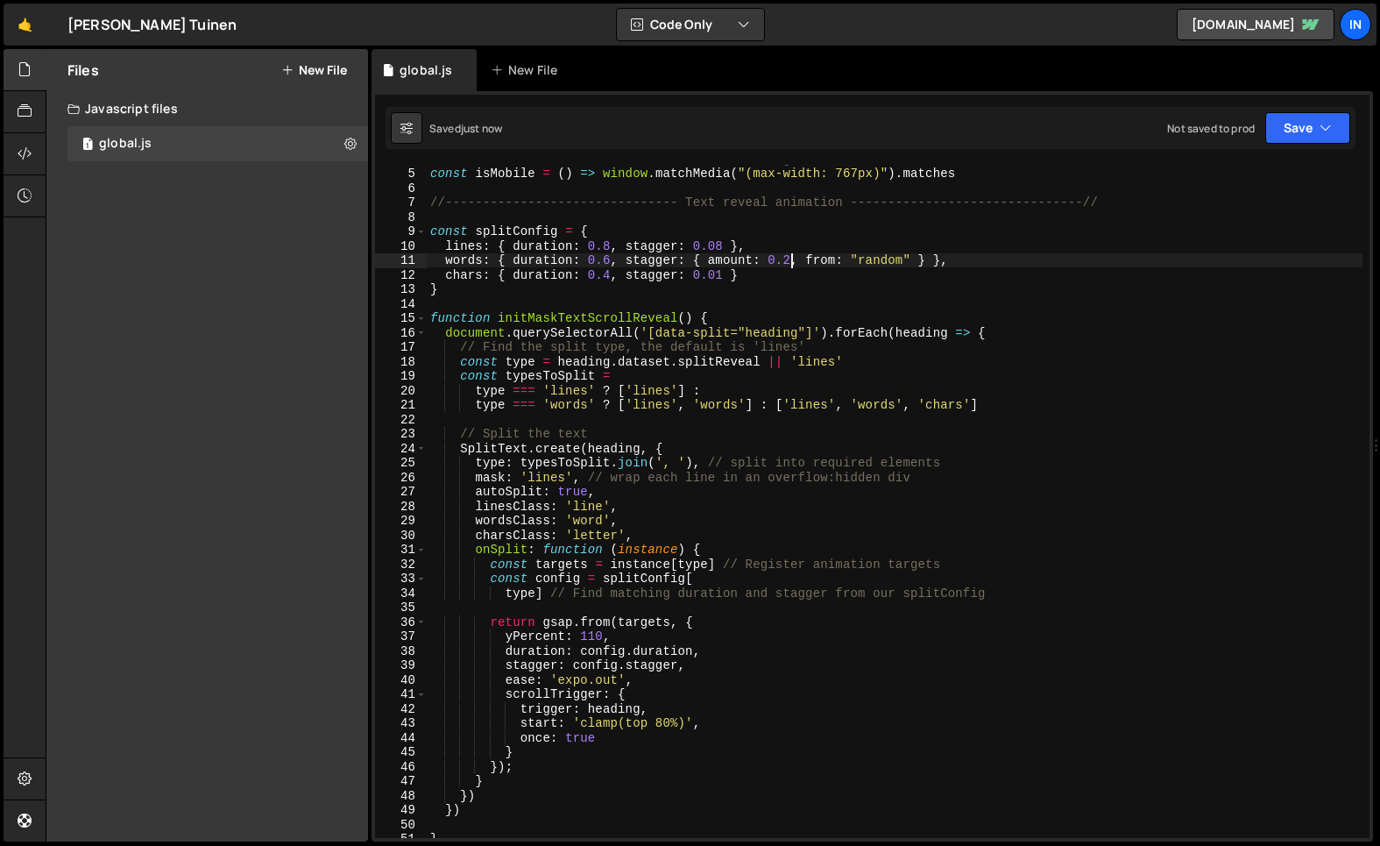
type textarea "words: { duration: 0.6, stagger: { amount: 0.2, from: "random" } },"
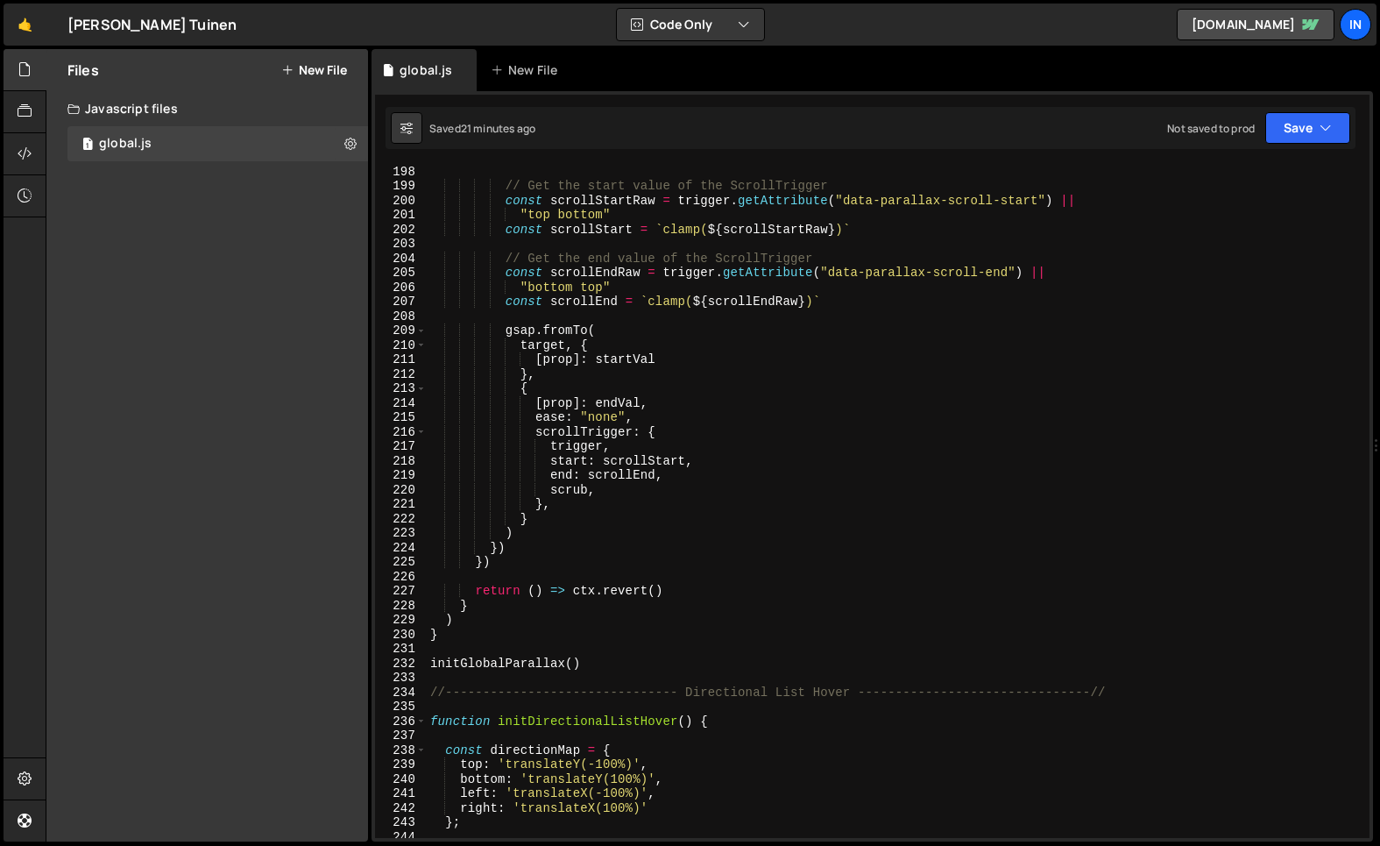
scroll to position [3850, 0]
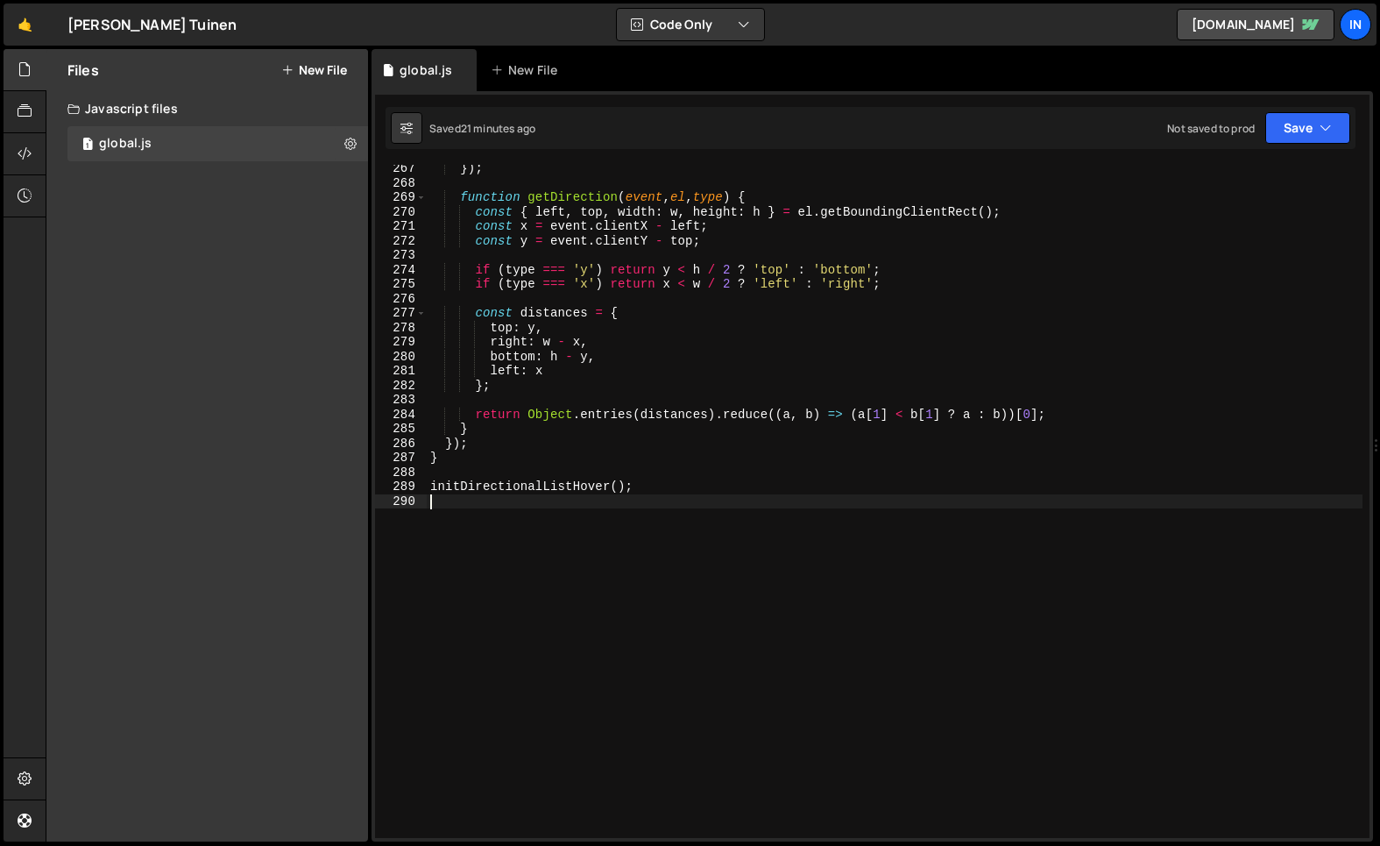
click at [660, 521] on div "}) ; function getDirection ( event , el , type ) { const { left , top , width :…" at bounding box center [895, 512] width 936 height 702
paste textarea "});"
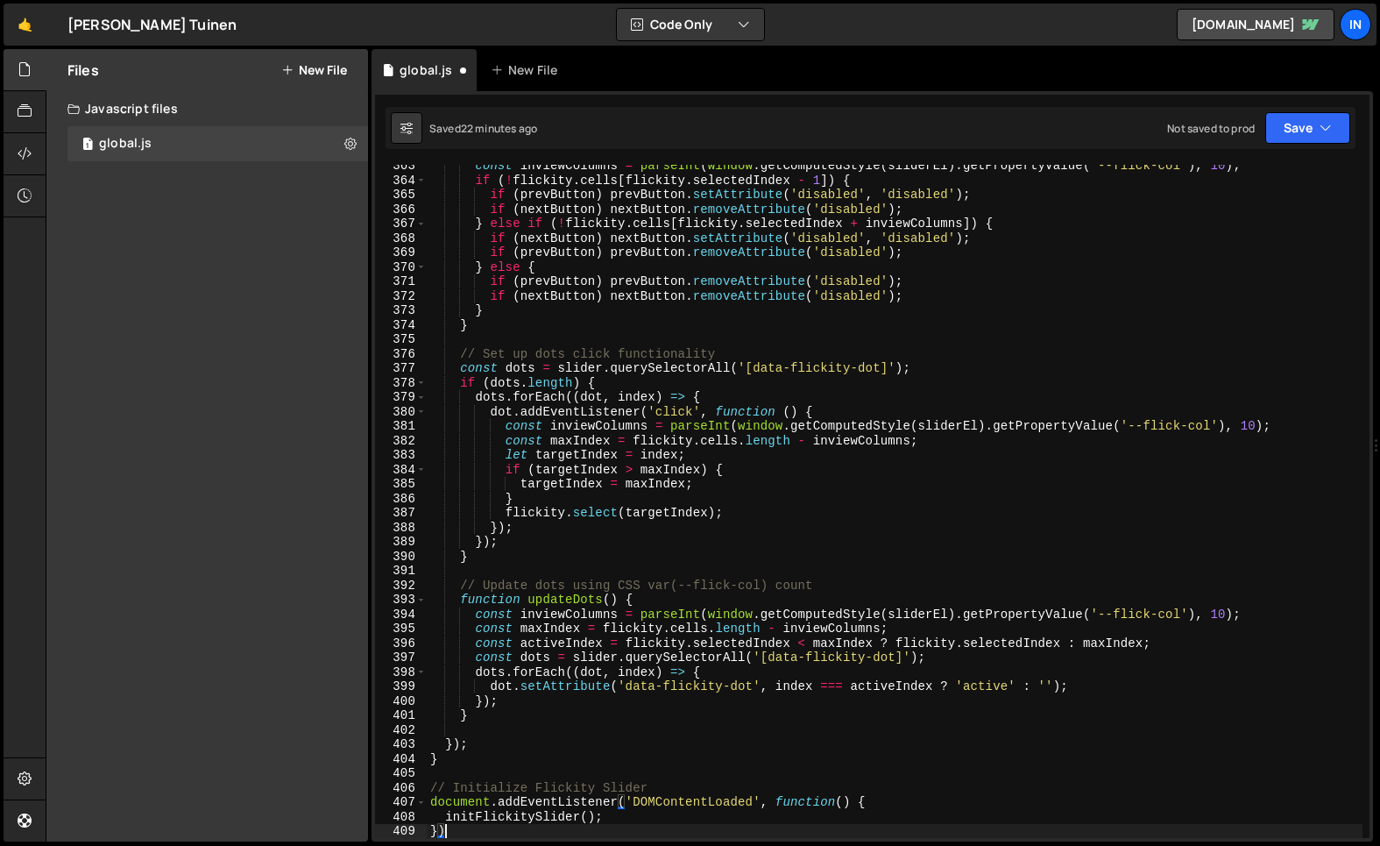
type textarea "}"
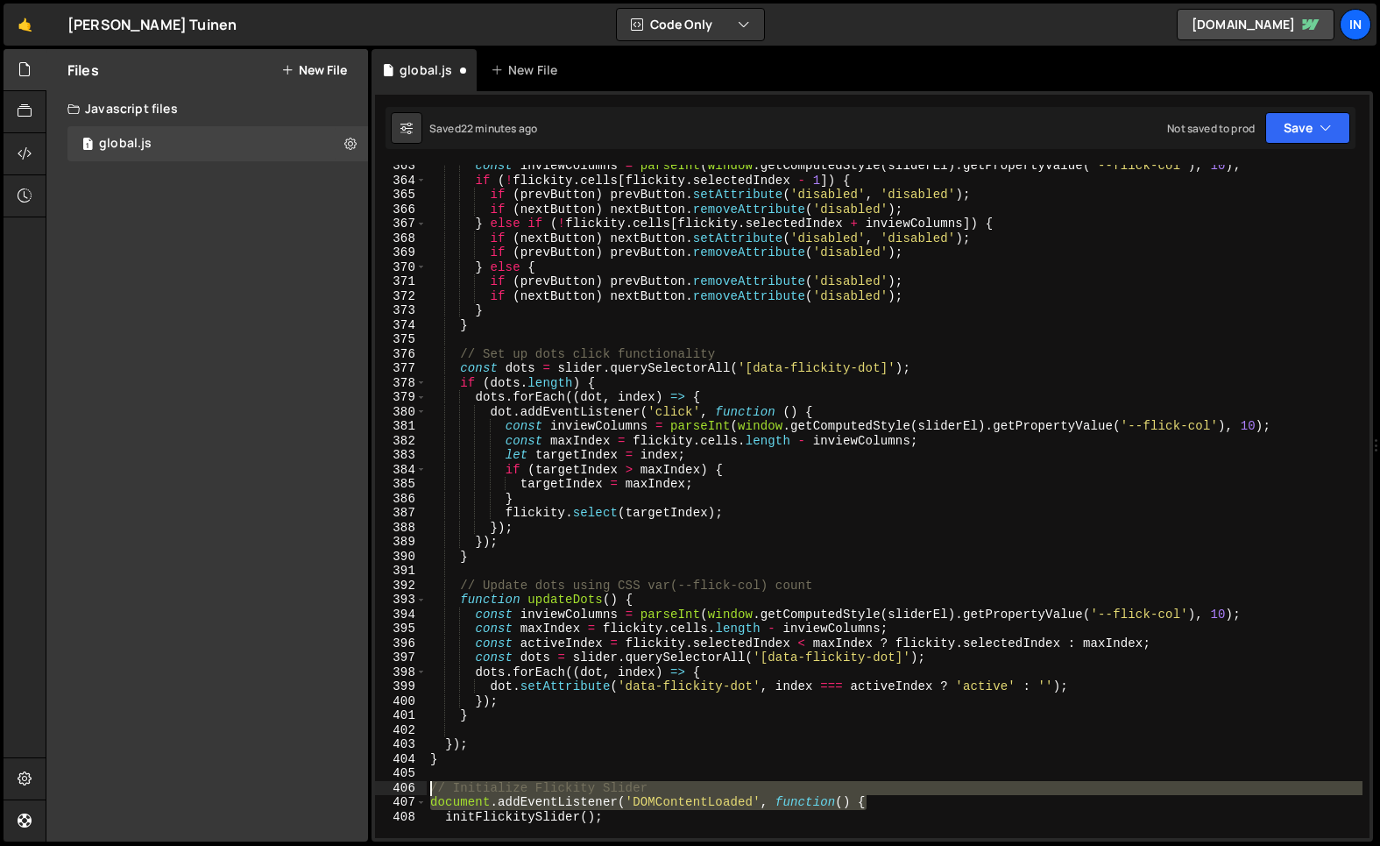
drag, startPoint x: 879, startPoint y: 800, endPoint x: 379, endPoint y: 792, distance: 500.5
click at [379, 791] on div "initFlickitySlider(); 363 364 365 366 367 368 369 370 371 372 373 374 375 376 3…" at bounding box center [872, 501] width 995 height 673
type textarea "// Initialize Flickity Slider document.addEventListener('DOMContentLoaded', fun…"
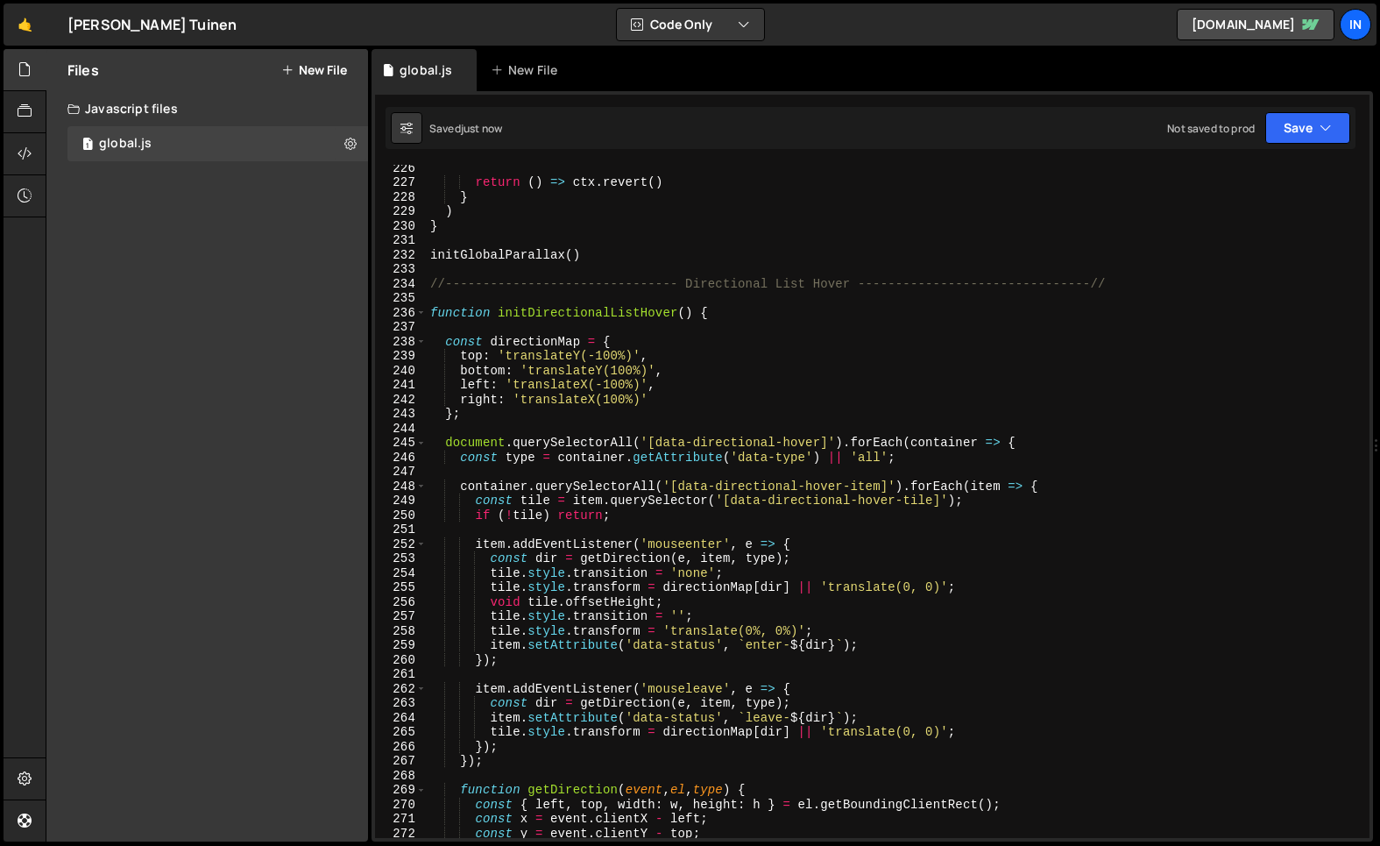
scroll to position [3258, 0]
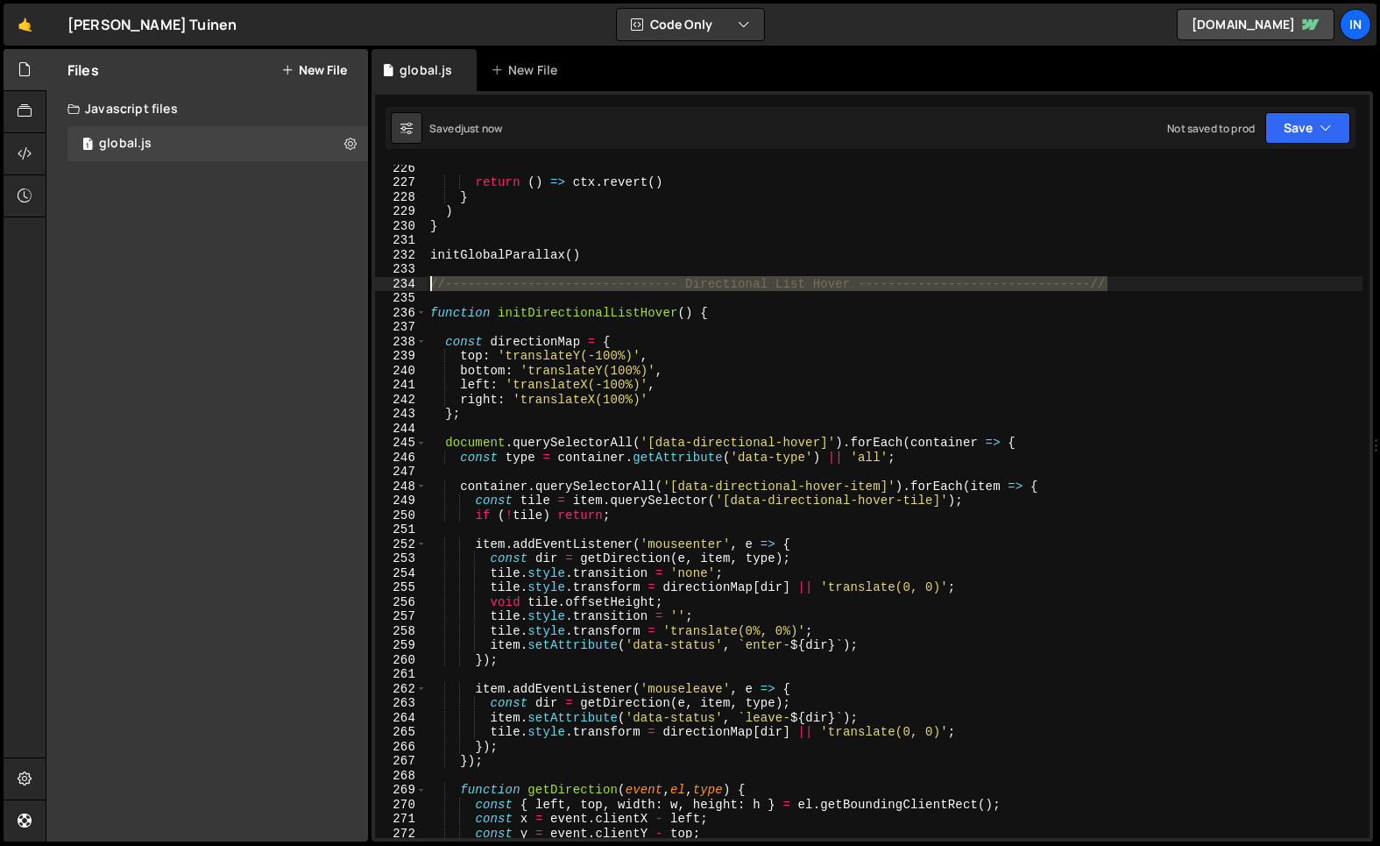
drag, startPoint x: 781, startPoint y: 282, endPoint x: 337, endPoint y: 281, distance: 444.3
click at [337, 281] on div "Files New File Javascript files 1 global.js 0 CSS files Copy share link Edit Fi…" at bounding box center [713, 445] width 1335 height 793
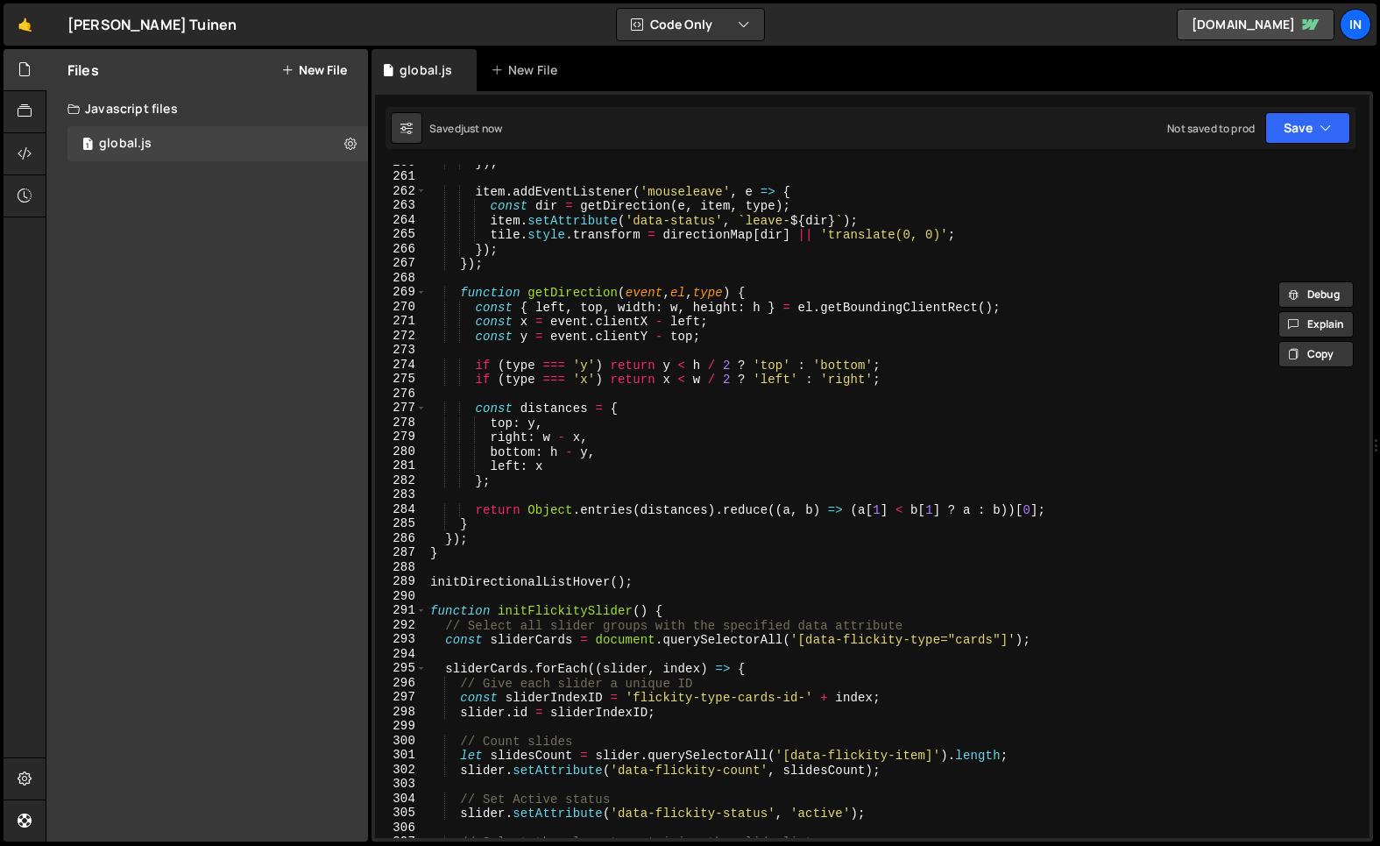
scroll to position [3755, 0]
click at [647, 580] on div "}) ; item . addEventListener ( 'mouseleave' , e => { const dir = getDirection (…" at bounding box center [895, 506] width 936 height 702
type textarea "initDirectionalListHover();"
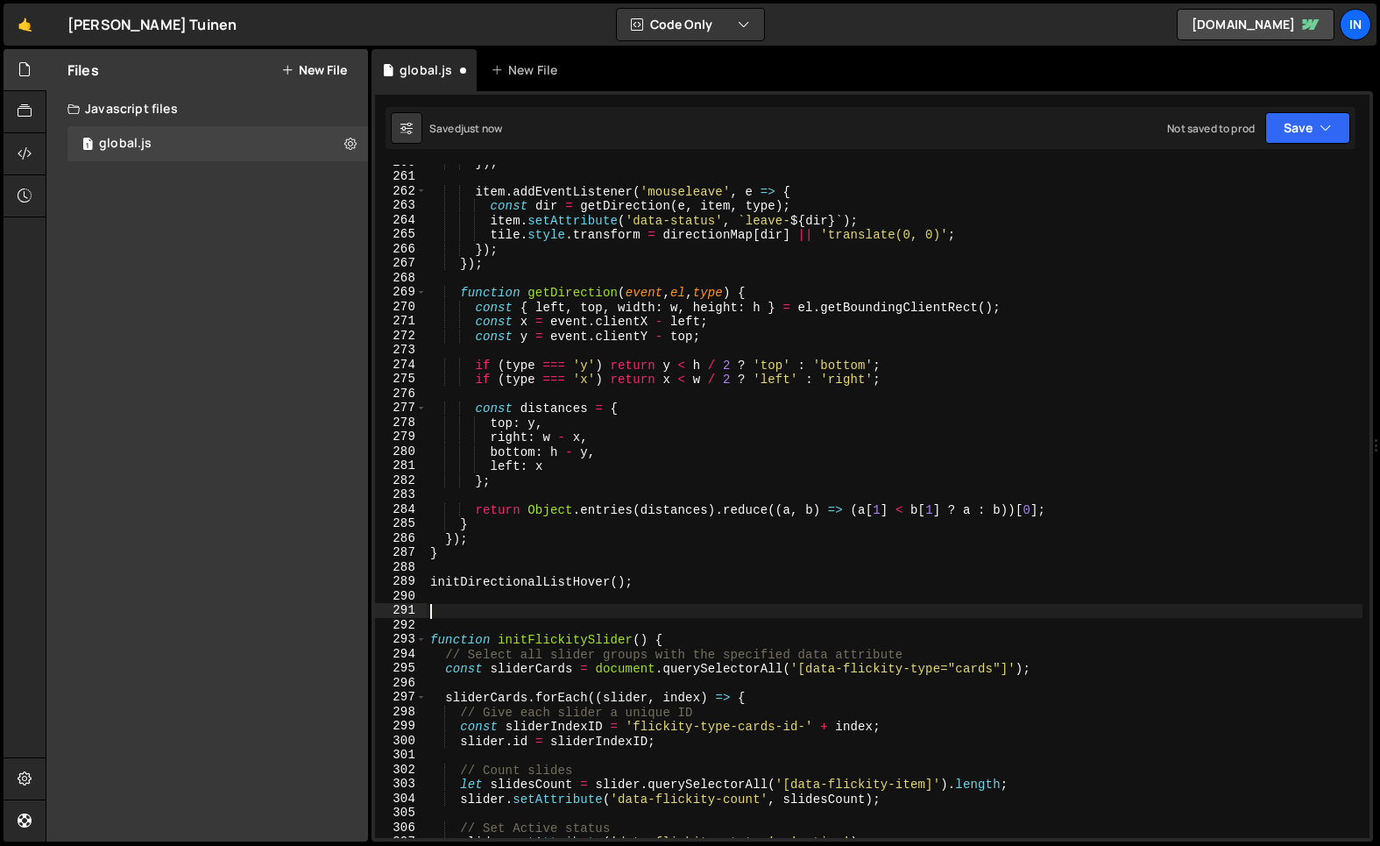
paste textarea "//------------------------------- Directional List Hover ----------------------…"
drag, startPoint x: 849, startPoint y: 609, endPoint x: 810, endPoint y: 652, distance: 58.3
click at [849, 609] on div "}) ; item . addEventListener ( 'mouseleave' , e => { const dir = getDirection (…" at bounding box center [895, 506] width 936 height 702
drag, startPoint x: 687, startPoint y: 607, endPoint x: 691, endPoint y: 636, distance: 29.1
click at [687, 607] on div "}) ; item . addEventListener ( 'mouseleave' , e => { const dir = getDirection (…" at bounding box center [895, 506] width 936 height 702
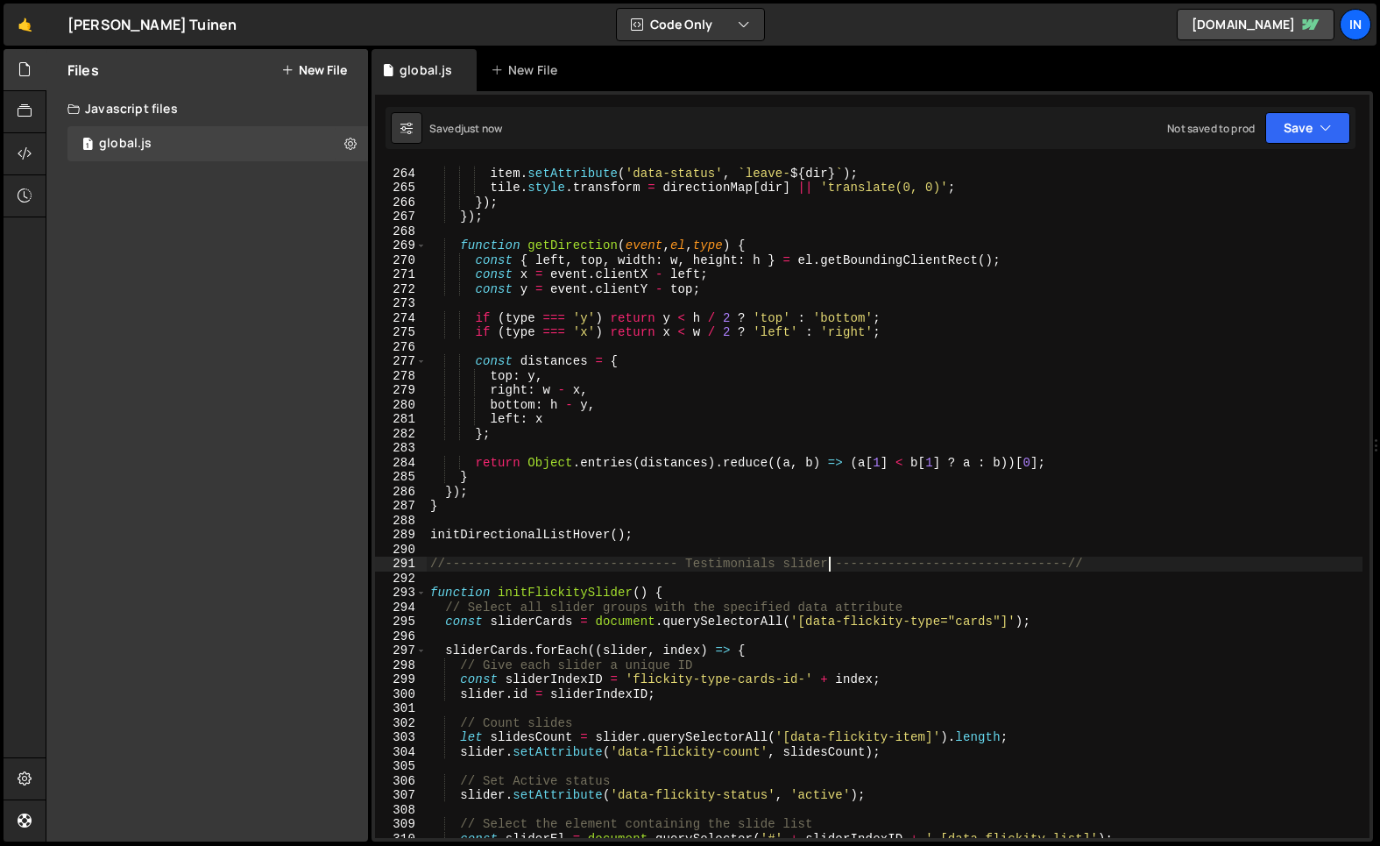
scroll to position [3891, 0]
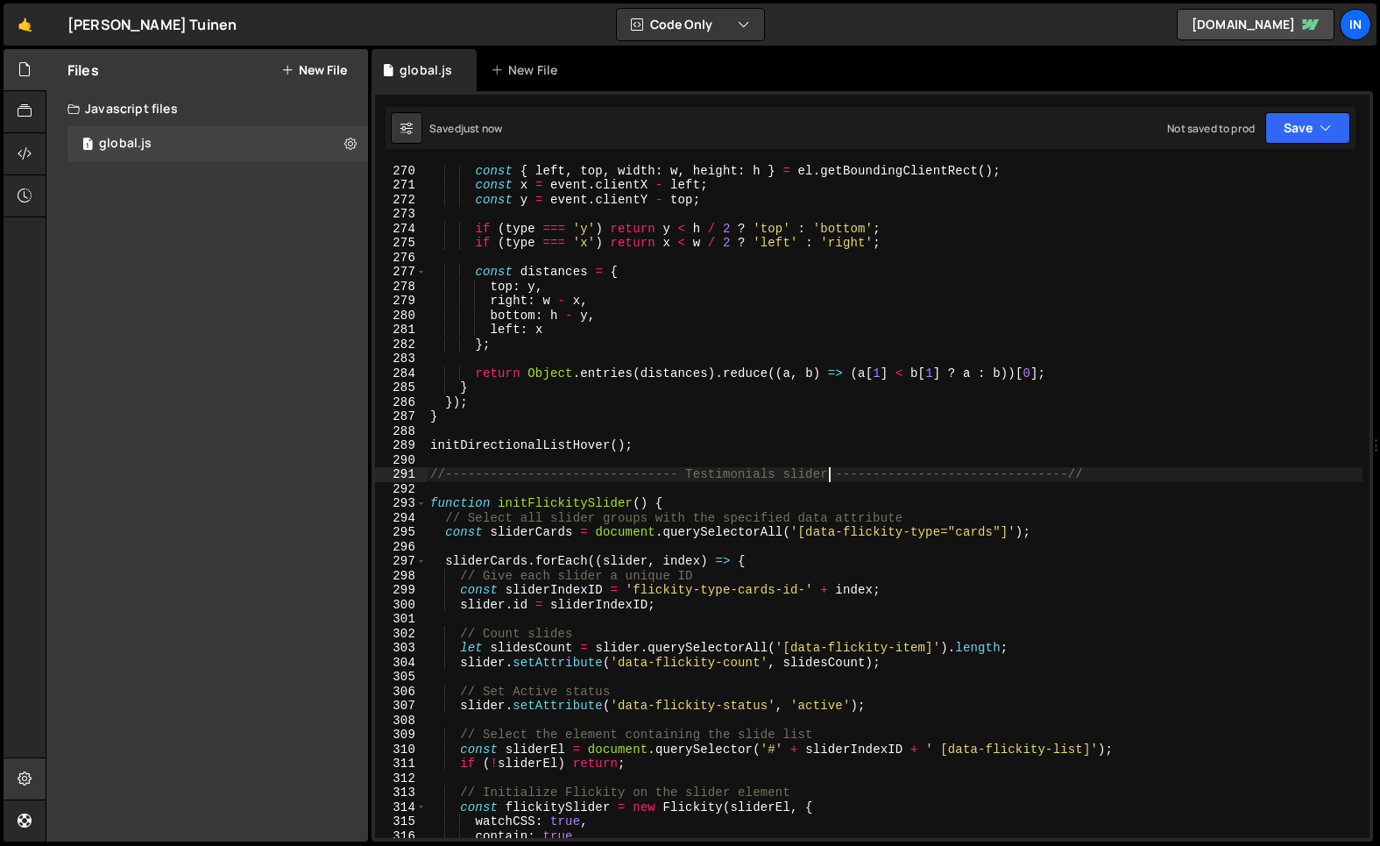
type textarea "//------------------------------- Testimonials slider -------------------------…"
